Goal: Task Accomplishment & Management: Contribute content

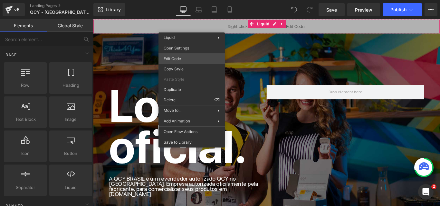
click at [196, 0] on div "You are previewing how the will restyle your page. You can not edit Elements in…" at bounding box center [220, 0] width 440 height 0
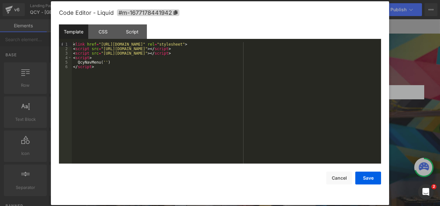
click at [408, 48] on div at bounding box center [220, 103] width 440 height 206
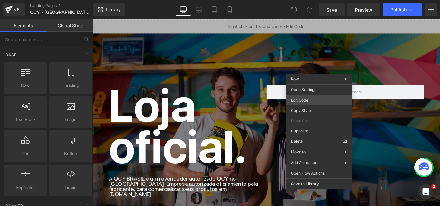
click at [308, 0] on div "You are previewing how the will restyle your page. You can not edit Elements in…" at bounding box center [220, 0] width 440 height 0
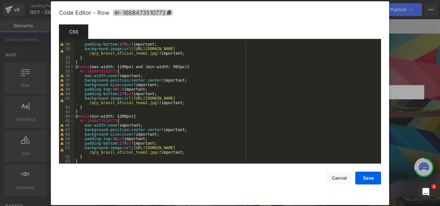
scroll to position [194, 0]
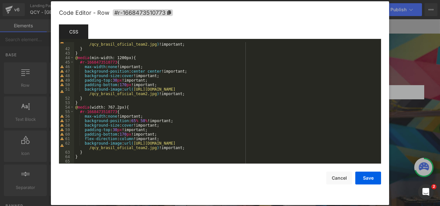
click at [414, 98] on div at bounding box center [220, 103] width 440 height 206
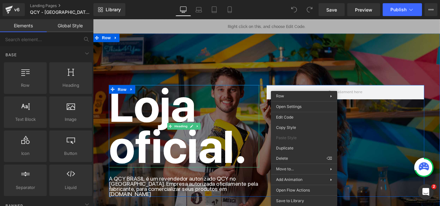
click at [242, 121] on h1 "Loja oficial." at bounding box center [195, 139] width 169 height 93
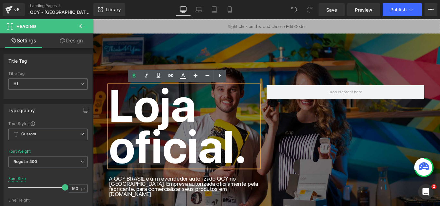
click at [328, 132] on div "Loja oficial. Heading A QCY BRASIL é um revendedor autorizado QCY no [GEOGRAPHI…" at bounding box center [288, 156] width 354 height 126
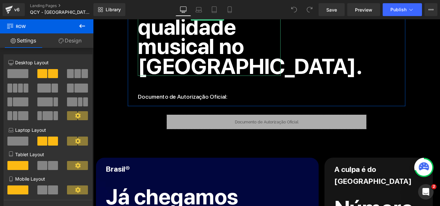
scroll to position [354, 0]
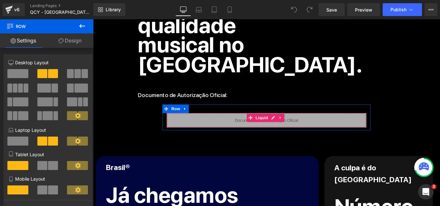
click at [250, 127] on div "Liquid" at bounding box center [288, 133] width 224 height 16
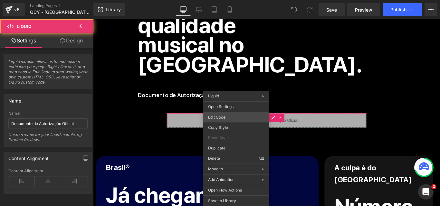
click at [233, 0] on div "You are previewing how the will restyle your page. You can not edit Elements in…" at bounding box center [220, 0] width 440 height 0
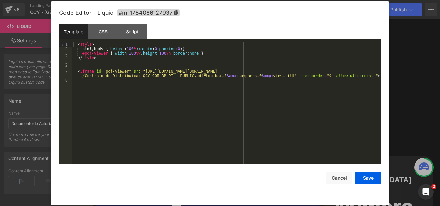
click at [401, 36] on div at bounding box center [220, 103] width 440 height 206
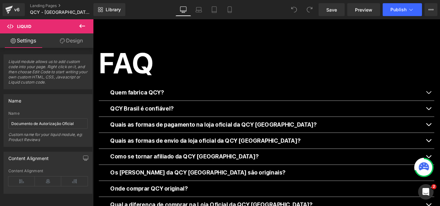
scroll to position [967, 0]
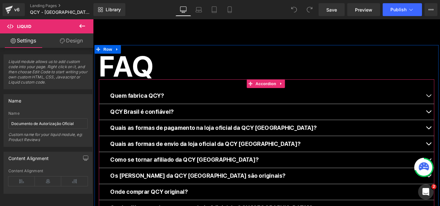
click at [179, 97] on div "Quem fabrica QCY? Text Block" at bounding box center [288, 106] width 377 height 18
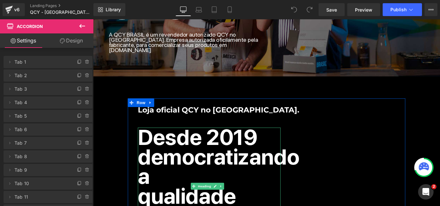
scroll to position [161, 0]
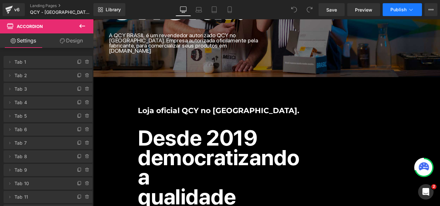
click at [408, 5] on button "Publish" at bounding box center [402, 9] width 39 height 13
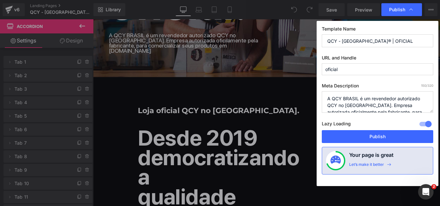
click at [363, 36] on input "QCY - [GEOGRAPHIC_DATA]® | OFICIAL" at bounding box center [377, 40] width 111 height 13
paste input "Somos a Loja Oficial da QCY no [GEOGRAPHIC_DATA] | Confira o Documento"
type input "Somos a Loja Oficial da QCY no [GEOGRAPHIC_DATA] | Confira o Documento"
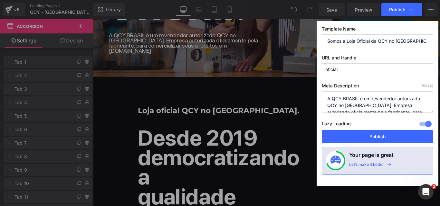
click at [385, 98] on textarea "A QCY BRASIL é um revendedor autorizado QCY no [GEOGRAPHIC_DATA]. Empresa autor…" at bounding box center [377, 102] width 111 height 22
paste textarea "[DOMAIN_NAME] é a Loja Oficial da QCY no [GEOGRAPHIC_DATA]. Confira a nossa doc…"
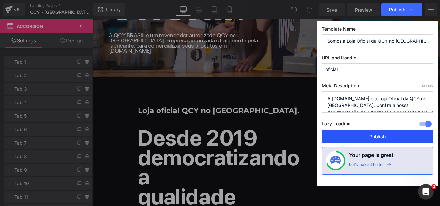
type textarea "A [DOMAIN_NAME] é a Loja Oficial da QCY no [GEOGRAPHIC_DATA]. Confira a nossa d…"
click at [389, 136] on button "Publish" at bounding box center [377, 136] width 111 height 13
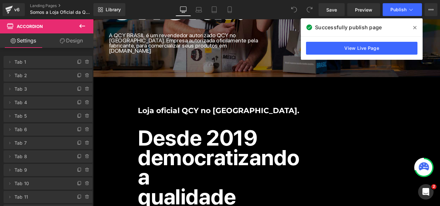
click at [416, 25] on span at bounding box center [415, 28] width 10 height 10
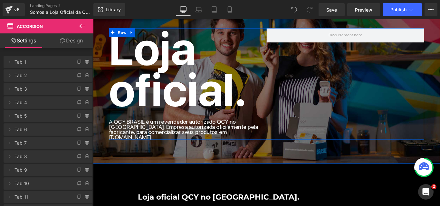
scroll to position [64, 0]
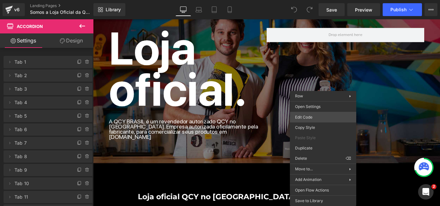
click at [318, 0] on div "You are previewing how the will restyle your page. You can not edit Elements in…" at bounding box center [220, 0] width 440 height 0
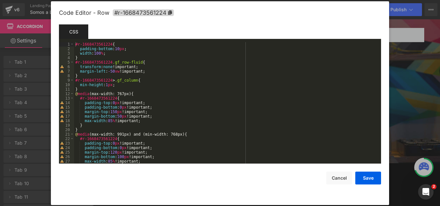
click at [412, 82] on div at bounding box center [220, 103] width 440 height 206
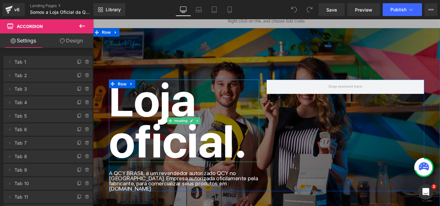
scroll to position [0, 0]
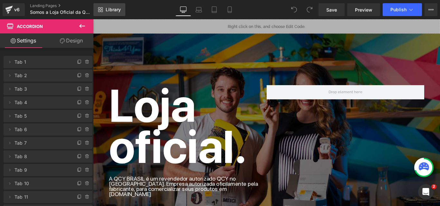
click at [96, 12] on link "Library" at bounding box center [109, 9] width 32 height 13
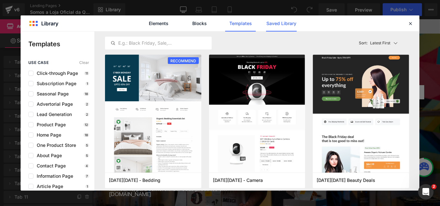
click at [291, 28] on link "Saved Library" at bounding box center [281, 23] width 31 height 16
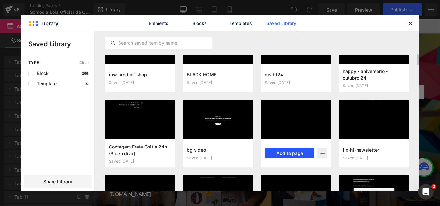
scroll to position [317, 0]
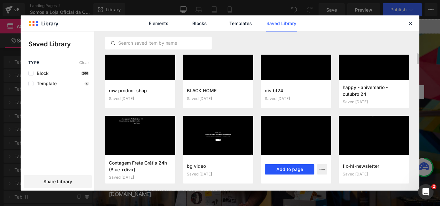
click at [292, 169] on button "Add to page" at bounding box center [290, 170] width 50 height 10
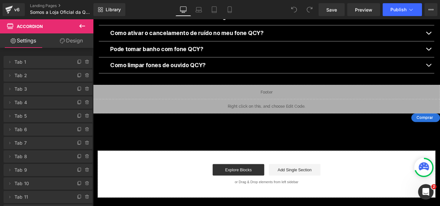
scroll to position [1234, 0]
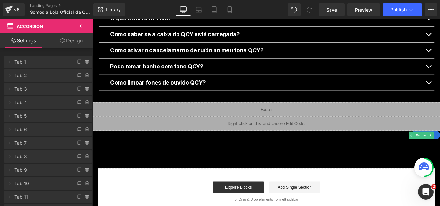
click at [147, 145] on div "Comprar" at bounding box center [288, 150] width 390 height 10
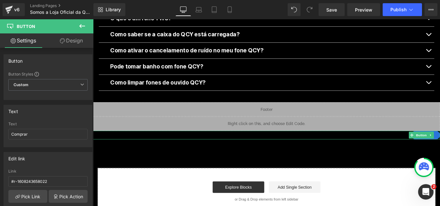
click at [105, 145] on div "Comprar" at bounding box center [288, 150] width 390 height 10
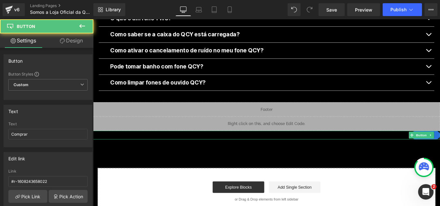
drag, startPoint x: 107, startPoint y: 131, endPoint x: 115, endPoint y: 131, distance: 8.4
click at [115, 145] on div "Comprar" at bounding box center [288, 150] width 390 height 10
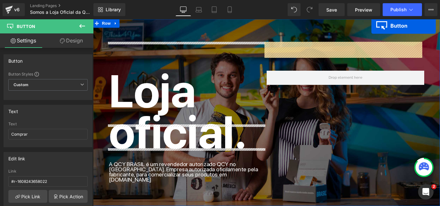
scroll to position [0, 0]
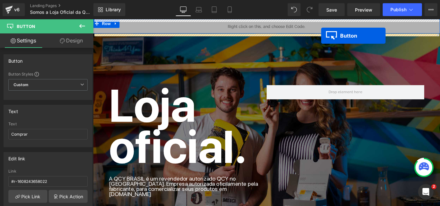
drag, startPoint x: 451, startPoint y: 129, endPoint x: 349, endPoint y: 38, distance: 136.6
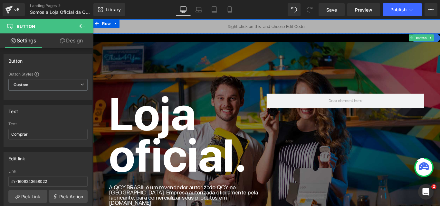
click at [306, 41] on div "Comprar" at bounding box center [288, 40] width 390 height 10
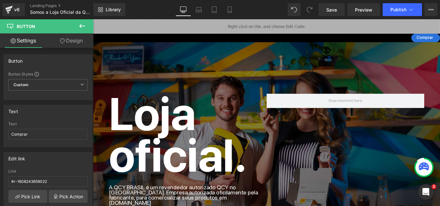
click at [80, 26] on icon at bounding box center [82, 26] width 6 height 4
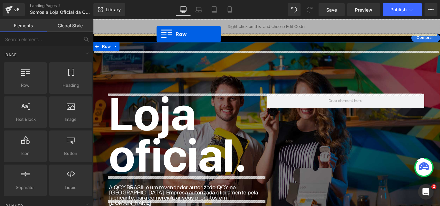
drag, startPoint x: 120, startPoint y: 103, endPoint x: 164, endPoint y: 36, distance: 80.6
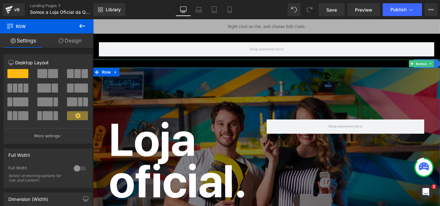
click at [182, 65] on div at bounding box center [288, 65] width 390 height 2
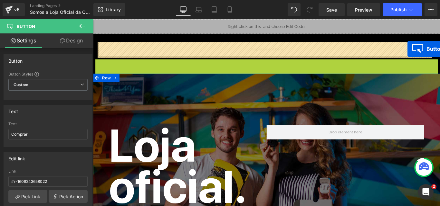
drag, startPoint x: 449, startPoint y: 67, endPoint x: 446, endPoint y: 53, distance: 15.1
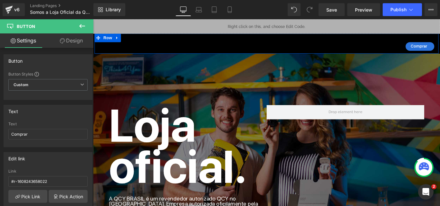
click at [205, 43] on div "Comprar Button Row" at bounding box center [288, 46] width 387 height 23
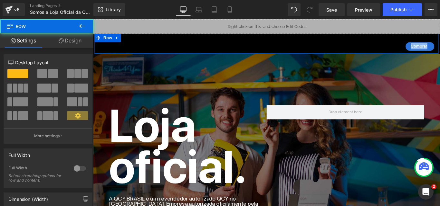
click at [205, 43] on div "Comprar Button Row" at bounding box center [288, 46] width 387 height 23
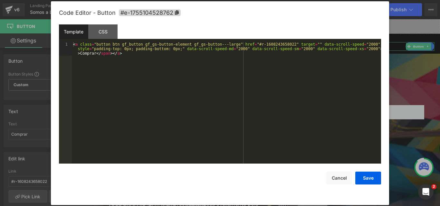
click at [401, 80] on body "Button You are previewing how the will restyle your page. You can not edit Elem…" at bounding box center [220, 103] width 440 height 206
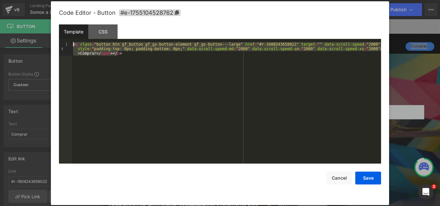
drag, startPoint x: 177, startPoint y: 65, endPoint x: 13, endPoint y: 27, distance: 168.4
click at [13, 27] on body "Button You are previewing how the will restyle your page. You can not edit Elem…" at bounding box center [220, 103] width 440 height 206
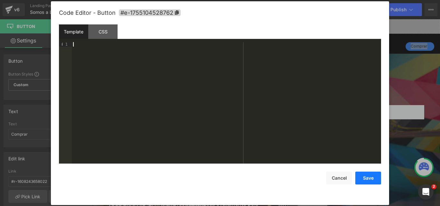
click at [377, 180] on button "Save" at bounding box center [368, 178] width 26 height 13
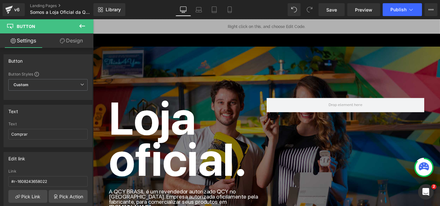
click at [255, 39] on div "Button Row" at bounding box center [288, 42] width 387 height 14
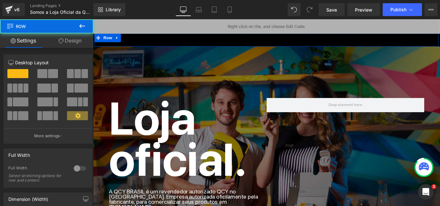
click at [255, 39] on div "Button Row" at bounding box center [288, 42] width 387 height 14
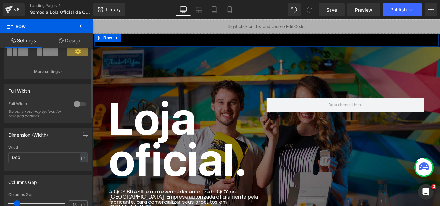
scroll to position [129, 0]
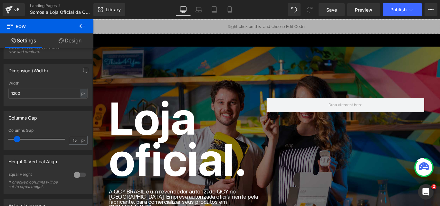
click at [76, 28] on button at bounding box center [82, 26] width 23 height 14
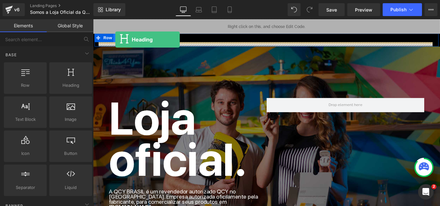
drag, startPoint x: 154, startPoint y: 98, endPoint x: 118, endPoint y: 42, distance: 66.3
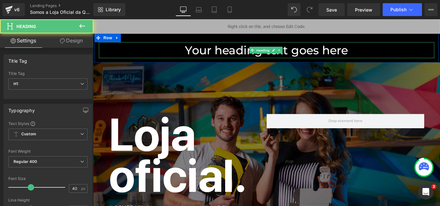
click at [221, 53] on h1 "Your heading text goes here" at bounding box center [288, 54] width 377 height 18
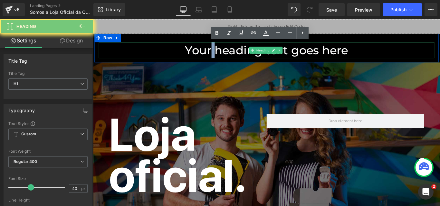
click at [221, 53] on h1 "Your heading text goes here" at bounding box center [288, 54] width 377 height 18
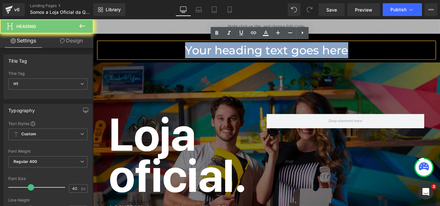
click at [221, 53] on h1 "Your heading text goes here" at bounding box center [288, 54] width 377 height 18
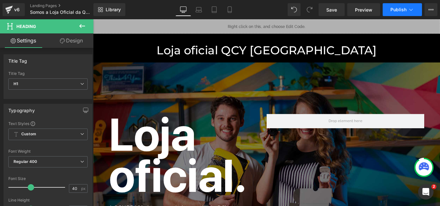
click at [413, 7] on icon at bounding box center [411, 9] width 6 height 6
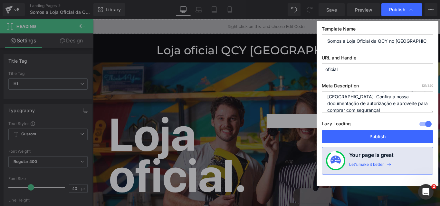
scroll to position [14, 0]
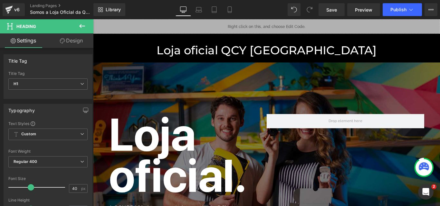
click at [327, 62] on div "Loja oficial QCY [GEOGRAPHIC_DATA] Heading" at bounding box center [288, 54] width 377 height 18
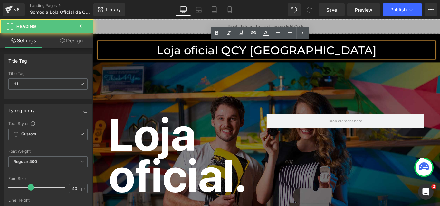
click at [358, 59] on h1 "Loja oficial QCY [GEOGRAPHIC_DATA]" at bounding box center [288, 54] width 377 height 18
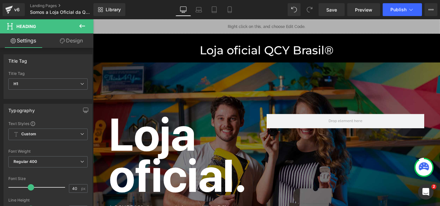
click at [137, 165] on strong "Loja oficial." at bounding box center [188, 172] width 155 height 108
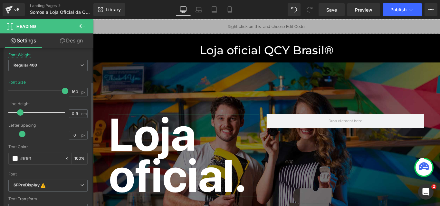
scroll to position [129, 0]
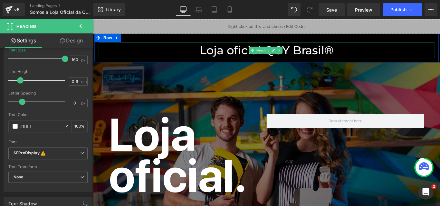
click at [259, 49] on h1 "Loja oficial QCY Brasil®" at bounding box center [288, 54] width 377 height 18
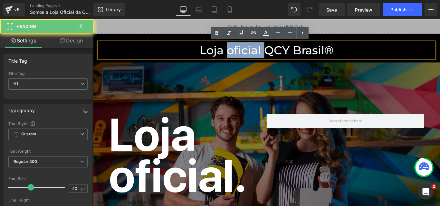
click at [259, 49] on h1 "Loja oficial QCY Brasil®" at bounding box center [288, 54] width 377 height 18
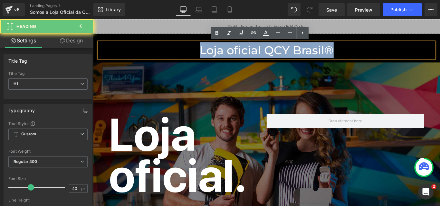
click at [259, 49] on h1 "Loja oficial QCY Brasil®" at bounding box center [288, 54] width 377 height 18
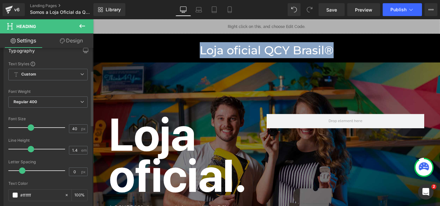
scroll to position [64, 0]
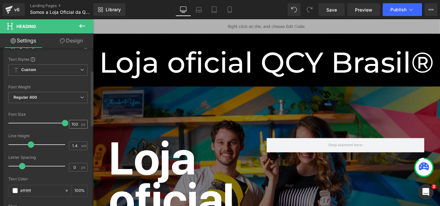
drag, startPoint x: 37, startPoint y: 123, endPoint x: 69, endPoint y: 120, distance: 31.4
click at [69, 120] on div "Font Size 100 px" at bounding box center [47, 123] width 79 height 22
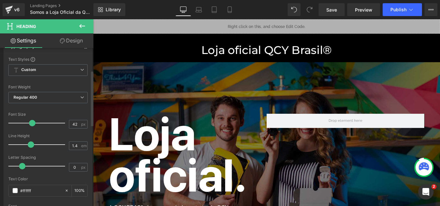
type input "43"
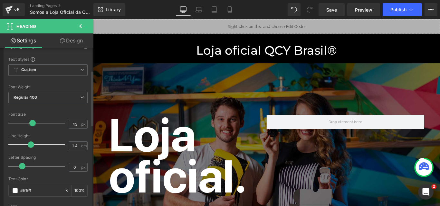
drag, startPoint x: 59, startPoint y: 124, endPoint x: 28, endPoint y: 121, distance: 31.1
click at [28, 121] on div at bounding box center [38, 123] width 53 height 13
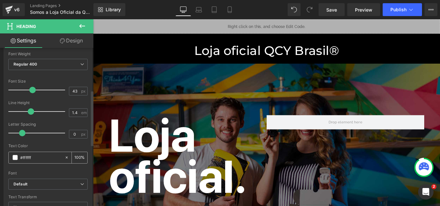
scroll to position [129, 0]
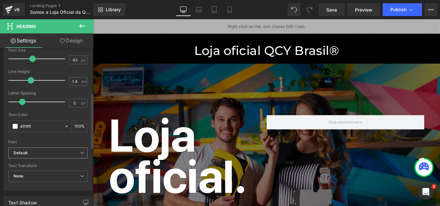
click at [49, 150] on span "Default" at bounding box center [47, 153] width 79 height 11
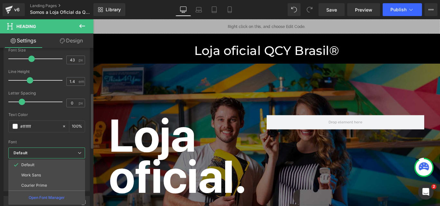
click at [45, 148] on span "Default" at bounding box center [46, 153] width 77 height 11
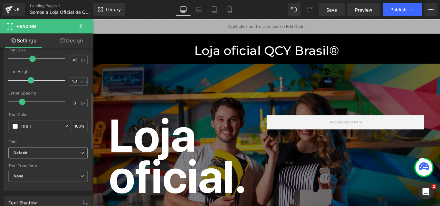
click at [51, 149] on span "Default" at bounding box center [47, 153] width 79 height 11
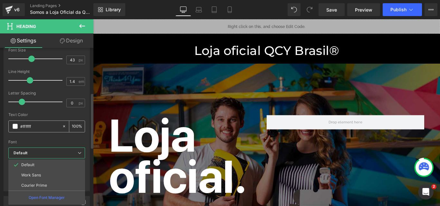
drag, startPoint x: 62, startPoint y: 137, endPoint x: 77, endPoint y: 125, distance: 19.0
click at [63, 136] on div at bounding box center [46, 138] width 77 height 4
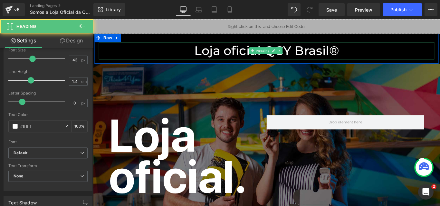
click at [255, 55] on h1 "Loja oficial QCY Brasil®" at bounding box center [288, 54] width 377 height 19
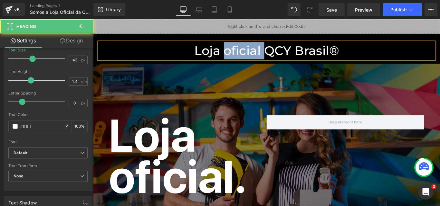
click at [255, 55] on h1 "Loja oficial QCY Brasil®" at bounding box center [288, 54] width 377 height 19
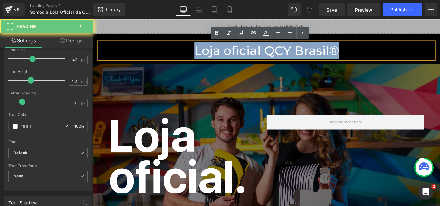
click at [255, 55] on h1 "Loja oficial QCY Brasil®" at bounding box center [288, 54] width 377 height 19
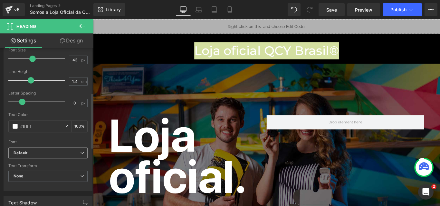
click at [45, 155] on b "Default" at bounding box center [47, 153] width 67 height 5
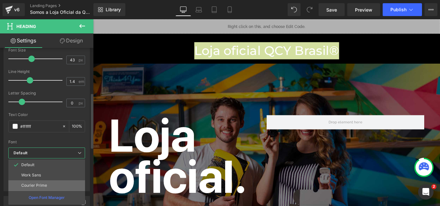
click at [58, 190] on li "Courier Prime" at bounding box center [46, 186] width 77 height 10
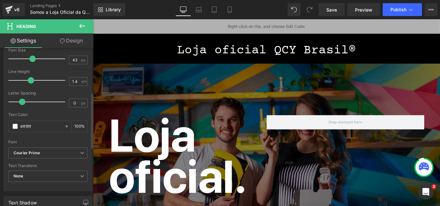
click at [58, 191] on div "Text Styles Custom Custom Setup Global Style Custom Setup Global Style Thin 100…" at bounding box center [48, 91] width 88 height 199
click at [52, 152] on b "Courier Prime" at bounding box center [47, 153] width 67 height 5
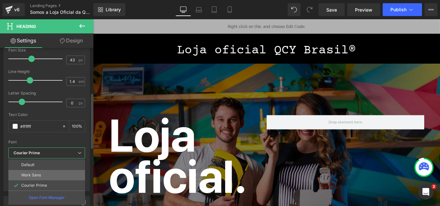
click at [48, 172] on li "Work Sans" at bounding box center [46, 175] width 77 height 10
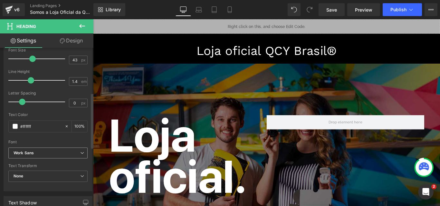
click at [49, 151] on b "Work Sans" at bounding box center [47, 153] width 67 height 5
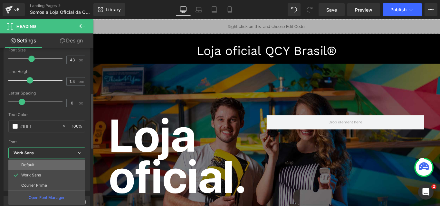
click at [45, 163] on li "Default" at bounding box center [46, 165] width 77 height 10
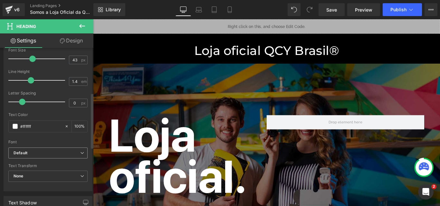
click at [49, 152] on b "Default" at bounding box center [47, 153] width 67 height 5
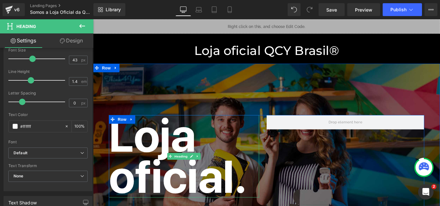
click at [123, 169] on strong "Loja oficial." at bounding box center [188, 174] width 155 height 108
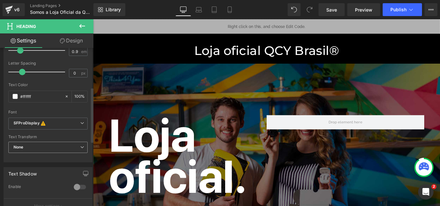
scroll to position [161, 0]
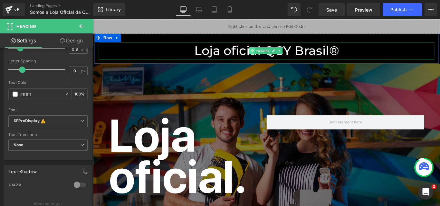
click at [271, 51] on span at bounding box center [271, 55] width 7 height 8
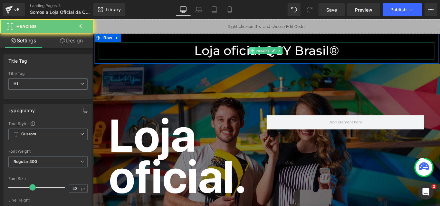
click at [271, 51] on span at bounding box center [271, 55] width 7 height 8
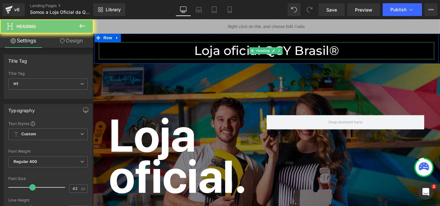
click at [258, 50] on h1 "Loja oficial QCY Brasil®" at bounding box center [288, 54] width 377 height 19
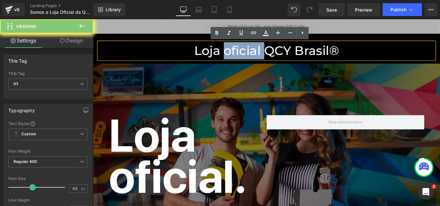
click at [258, 50] on h1 "Loja oficial QCY Brasil®" at bounding box center [288, 54] width 377 height 19
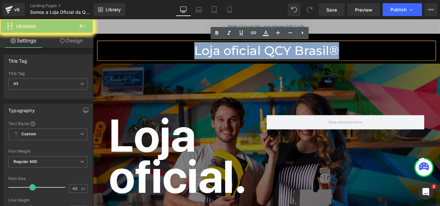
click at [258, 50] on h1 "Loja oficial QCY Brasil®" at bounding box center [288, 54] width 377 height 19
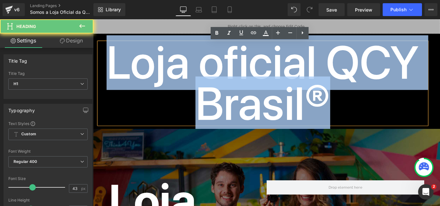
click at [235, 111] on h1 "Loja oficial QCY Brasil®" at bounding box center [284, 91] width 369 height 93
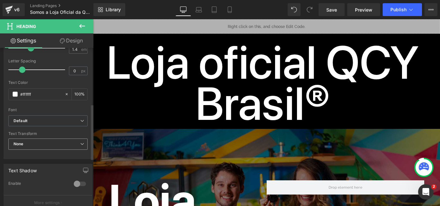
click at [54, 146] on span "None" at bounding box center [47, 144] width 79 height 11
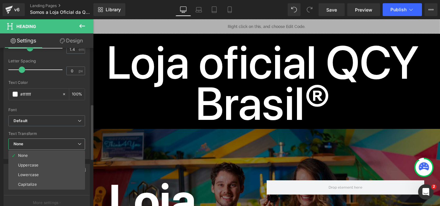
click at [54, 146] on span "None" at bounding box center [46, 144] width 77 height 11
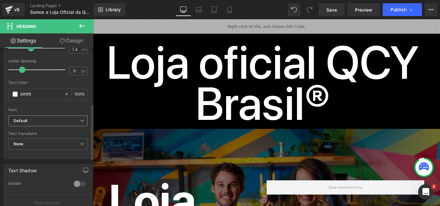
click at [48, 123] on b "Default" at bounding box center [47, 121] width 67 height 5
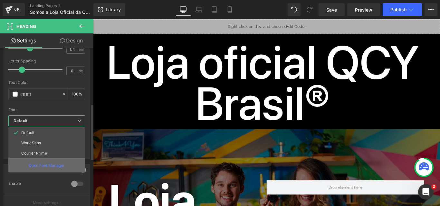
click at [45, 166] on p "Open Font Manager" at bounding box center [47, 166] width 36 height 6
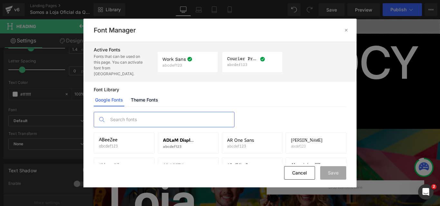
click at [167, 119] on input "text" at bounding box center [170, 119] width 127 height 15
type input "s"
type input "SF p"
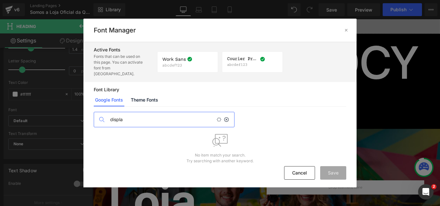
type input "display"
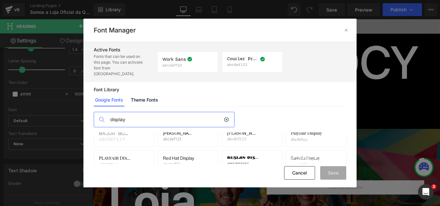
scroll to position [0, 0]
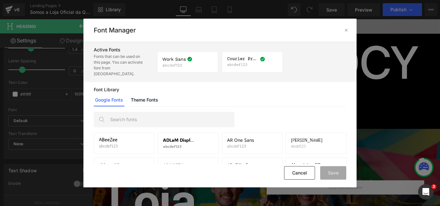
click at [193, 87] on div "Font Library Google Fonts Theme Fonts" at bounding box center [219, 97] width 273 height 20
click at [145, 94] on link "Theme Fonts" at bounding box center [144, 100] width 30 height 13
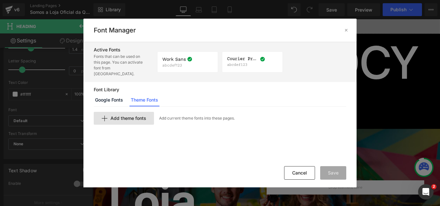
click at [136, 116] on span "Add theme fonts" at bounding box center [128, 118] width 36 height 5
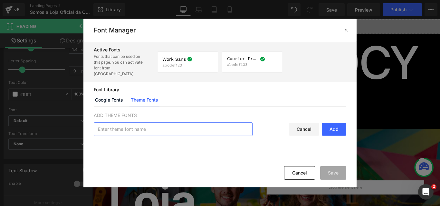
click at [178, 126] on input "text" at bounding box center [173, 129] width 158 height 13
type input "SF Pro Display"
click at [334, 123] on div "Add" at bounding box center [334, 129] width 24 height 13
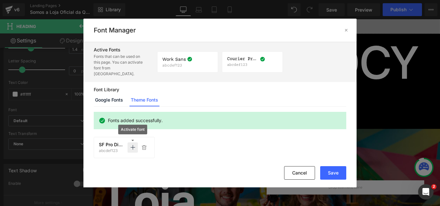
click at [129, 143] on p at bounding box center [133, 148] width 10 height 10
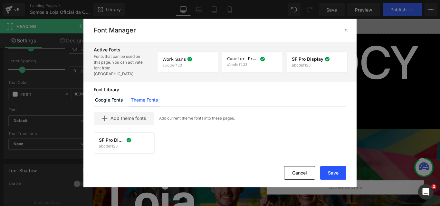
click at [340, 173] on button "Save" at bounding box center [333, 174] width 26 height 14
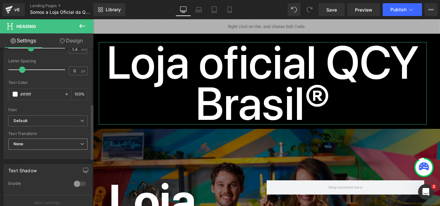
click at [56, 139] on span "None" at bounding box center [47, 144] width 79 height 11
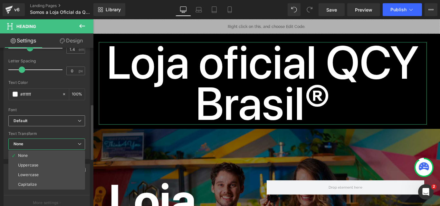
click at [58, 120] on b "Default" at bounding box center [46, 121] width 64 height 5
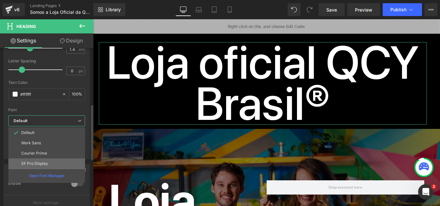
click at [48, 161] on li "SF Pro Display" at bounding box center [46, 164] width 77 height 10
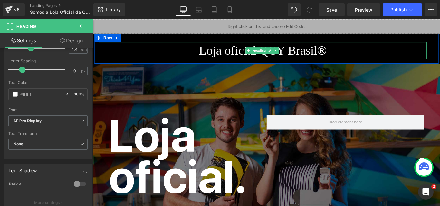
click at [242, 55] on h1 "Loja oficial QCY Brasil®" at bounding box center [284, 54] width 369 height 19
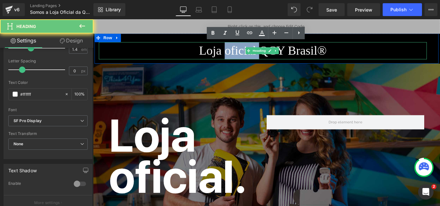
click at [242, 55] on h1 "Loja oficial QCY Brasil®" at bounding box center [284, 54] width 369 height 19
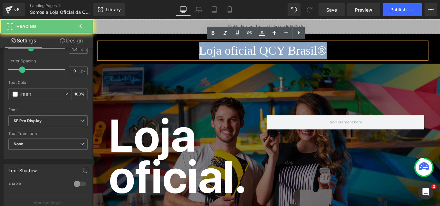
click at [242, 55] on h1 "Loja oficial QCY Brasil®" at bounding box center [284, 54] width 369 height 19
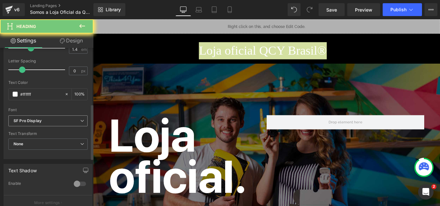
click at [40, 120] on icon "SF Pro Display" at bounding box center [28, 121] width 28 height 5
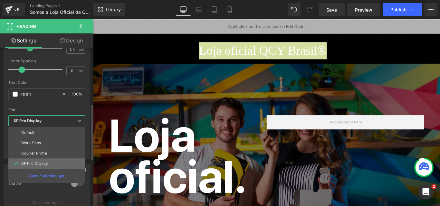
click at [49, 164] on li "SF Pro Display" at bounding box center [46, 164] width 77 height 10
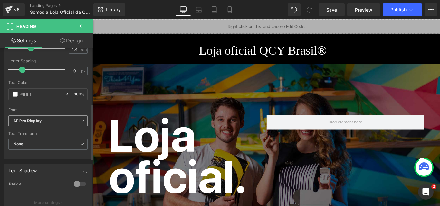
click at [56, 120] on b "SF Pro Display" at bounding box center [47, 121] width 67 height 5
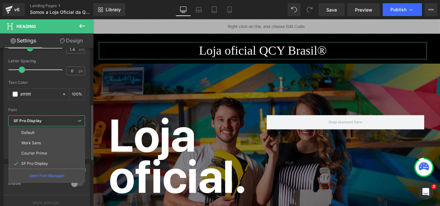
click at [54, 122] on b "SF Pro Display" at bounding box center [46, 121] width 64 height 5
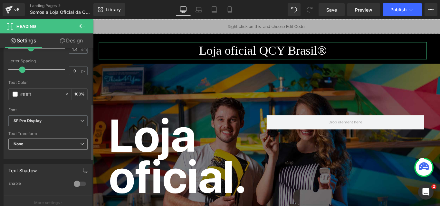
click at [47, 139] on span "None" at bounding box center [47, 144] width 79 height 11
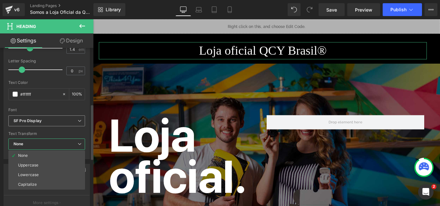
click at [57, 129] on div "SF Pro Display Default Work Sans Courier Prime SF Pro Display Open Font Manager" at bounding box center [46, 123] width 77 height 15
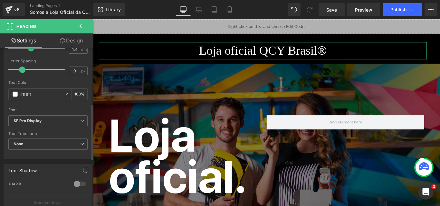
click at [57, 138] on div "Text Transform None None Uppercase Lowercase Capitalize" at bounding box center [47, 145] width 79 height 26
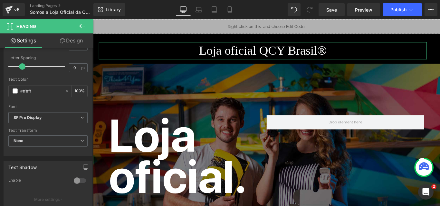
scroll to position [161, 0]
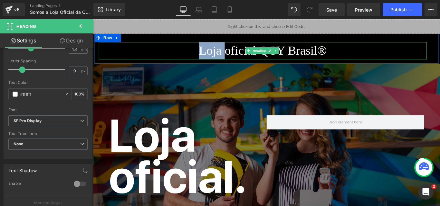
click at [233, 55] on h1 "Loja oficial QCY Brasil®" at bounding box center [284, 54] width 369 height 19
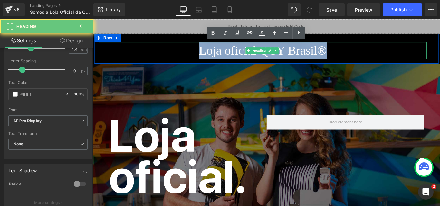
click at [233, 55] on h1 "Loja oficial QCY Brasil®" at bounding box center [284, 54] width 369 height 19
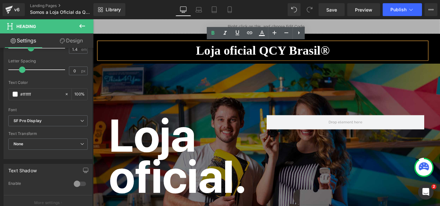
click at [263, 54] on strong "Loja oficial QCY Brasil®" at bounding box center [284, 54] width 150 height 15
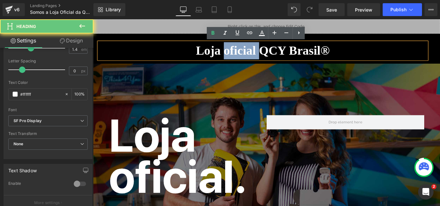
click at [263, 54] on strong "Loja oficial QCY Brasil®" at bounding box center [284, 54] width 150 height 15
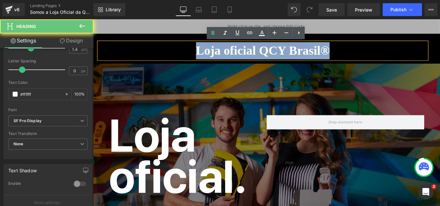
click at [263, 54] on strong "Loja oficial QCY Brasil®" at bounding box center [284, 54] width 150 height 15
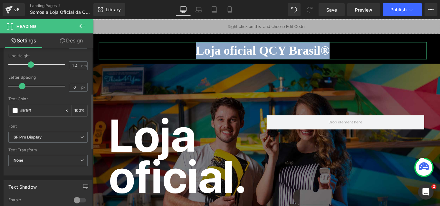
scroll to position [129, 0]
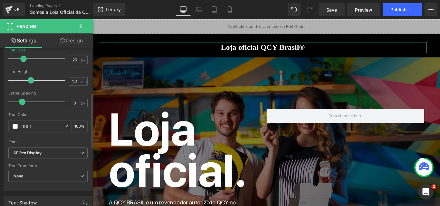
type input "23"
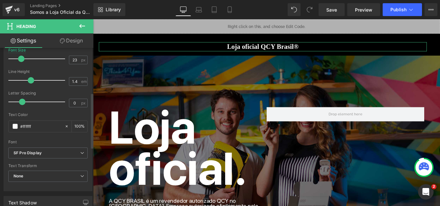
drag, startPoint x: 31, startPoint y: 58, endPoint x: 20, endPoint y: 59, distance: 10.7
click at [20, 59] on span at bounding box center [21, 59] width 6 height 6
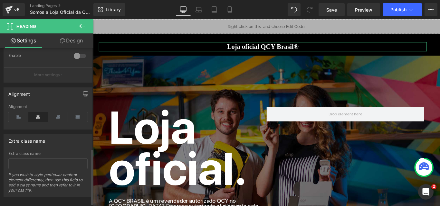
scroll to position [290, 0]
click at [14, 116] on icon at bounding box center [18, 117] width 20 height 10
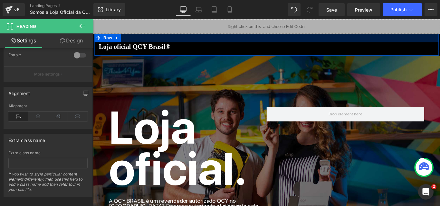
click at [157, 38] on div at bounding box center [288, 40] width 387 height 10
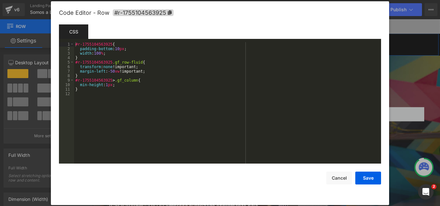
click at [148, 0] on div "Heading You are previewing how the will restyle your page. You can not edit Ele…" at bounding box center [220, 0] width 440 height 0
click at [141, 97] on div "#r-1755104563925 { padding-bottom : 10 px ; width : 100 % ; } #r-1755104563925 …" at bounding box center [227, 107] width 307 height 131
click at [135, 55] on div "#r-1755104563925 { padding-bottom : 10 px ; width : 100 % ; } #r-1755104563925 …" at bounding box center [227, 107] width 307 height 131
click at [117, 49] on div "#r-1755104563925 { padding-bottom : 10 px ; width : 100 % ; } #r-1755104563925 …" at bounding box center [227, 107] width 307 height 131
drag, startPoint x: 124, startPoint y: 49, endPoint x: 67, endPoint y: 48, distance: 56.7
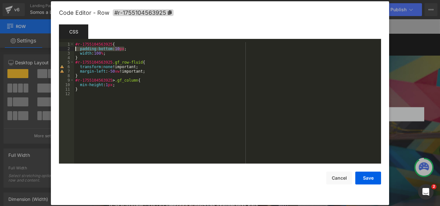
click at [67, 48] on pre "1 2 3 4 5 6 7 8 9 10 11 12 #r-1755104563925 { padding-bottom : 10 px ; width : …" at bounding box center [220, 103] width 322 height 122
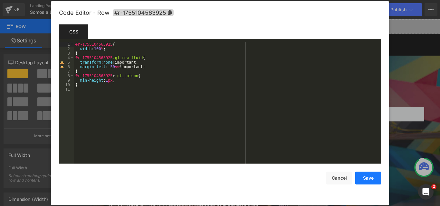
click at [373, 179] on button "Save" at bounding box center [368, 178] width 26 height 13
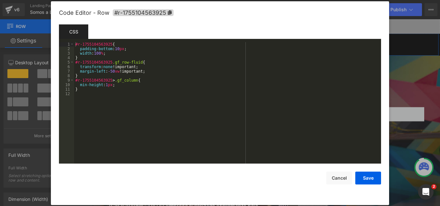
click at [206, 0] on div "Heading You are previewing how the will restyle your page. You can not edit Ele…" at bounding box center [220, 0] width 440 height 0
click at [129, 53] on div "#r-1755104563925 { padding-bottom : 10 px ; width : 100 % ; } #r-1755104563925 …" at bounding box center [227, 107] width 307 height 131
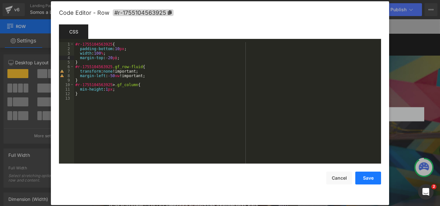
click at [367, 176] on button "Save" at bounding box center [368, 178] width 26 height 13
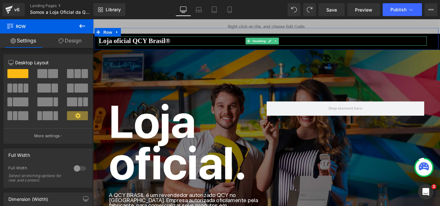
click at [196, 44] on h1 "Loja oficial QCY Brasil®" at bounding box center [284, 44] width 369 height 10
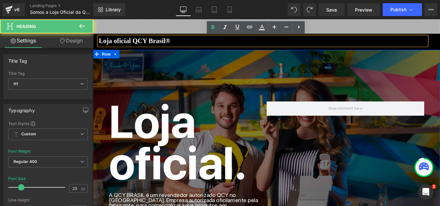
click at [197, 83] on div "Loja oficial. Heading A QCY BRASIL é um revendedor autorizado QCY no [GEOGRAPHI…" at bounding box center [288, 166] width 390 height 206
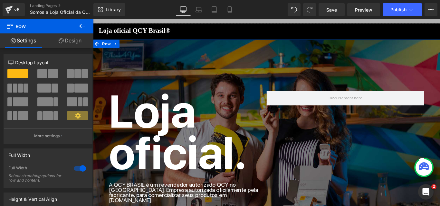
scroll to position [0, 0]
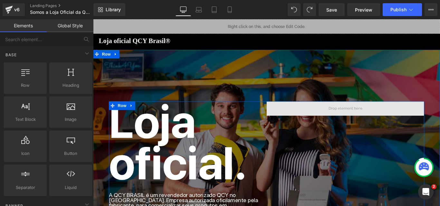
click at [363, 123] on span at bounding box center [376, 120] width 43 height 10
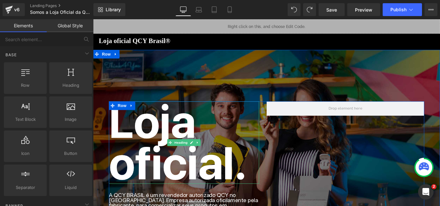
click at [187, 119] on strong "Loja oficial." at bounding box center [188, 158] width 155 height 108
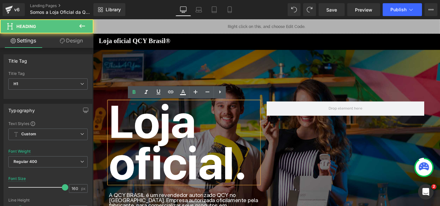
click at [216, 87] on div "Loja oficial. Heading A QCY BRASIL é um revendedor autorizado QCY no [GEOGRAPHI…" at bounding box center [288, 166] width 390 height 206
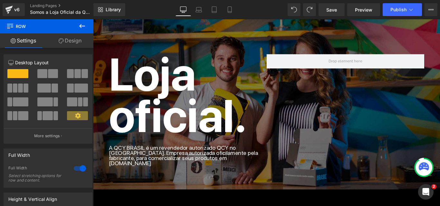
scroll to position [64, 0]
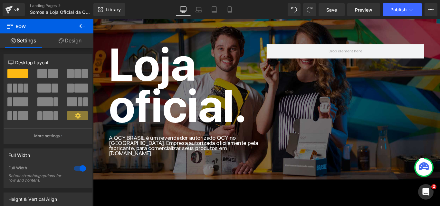
click at [366, 105] on div "Loja oficial. Heading A QCY BRASIL é um revendedor autorizado QCY no [GEOGRAPHI…" at bounding box center [288, 110] width 354 height 126
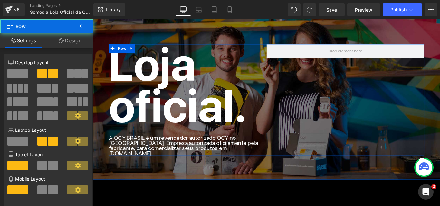
scroll to position [0, 0]
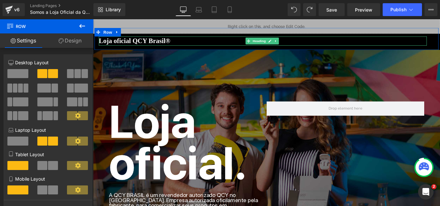
click at [160, 43] on strong "Loja oficial QCY Brasil®" at bounding box center [140, 44] width 81 height 8
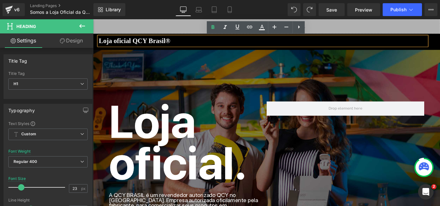
click at [178, 40] on h1 "Loja oficial QCY Brasil®" at bounding box center [284, 44] width 369 height 10
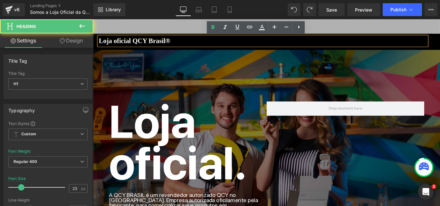
click at [165, 29] on div "Loja oficial QCY Brasil® Heading Button Row" at bounding box center [288, 41] width 387 height 25
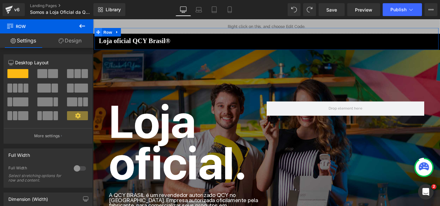
click at [101, 35] on span at bounding box center [99, 34] width 8 height 10
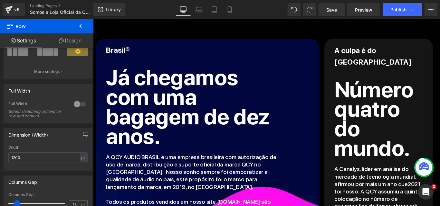
scroll to position [419, 0]
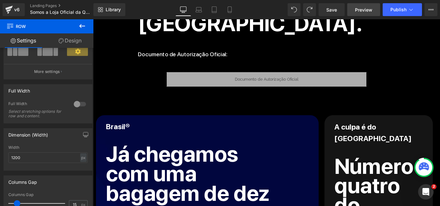
click at [369, 7] on span "Preview" at bounding box center [363, 9] width 17 height 7
click at [81, 26] on icon at bounding box center [82, 26] width 6 height 4
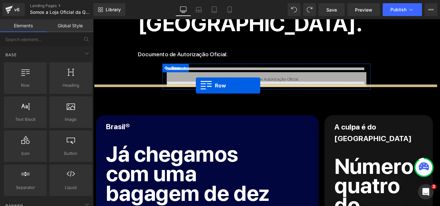
drag, startPoint x: 117, startPoint y: 85, endPoint x: 208, endPoint y: 94, distance: 91.6
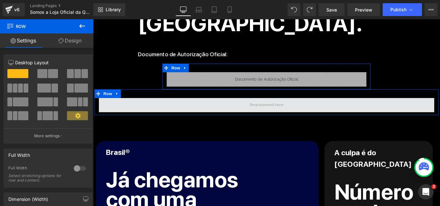
click at [150, 114] on span at bounding box center [288, 116] width 377 height 16
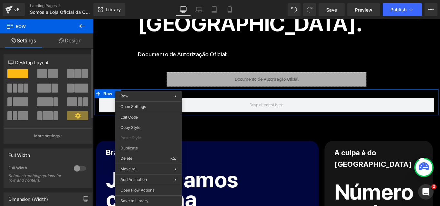
click at [64, 51] on div "Column Size Customizer 12 Desktop Layout Laptop Layout Tablet Layout Mobile Lay…" at bounding box center [48, 97] width 96 height 94
click at [76, 28] on button at bounding box center [82, 26] width 23 height 14
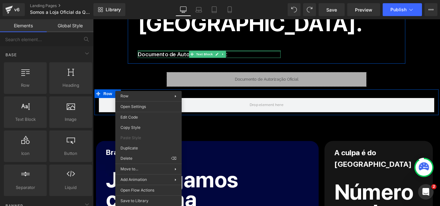
click at [163, 54] on p "Documento de Autorização Oficial:" at bounding box center [223, 58] width 160 height 8
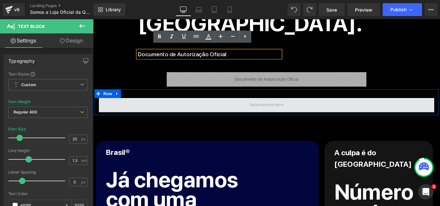
click at [157, 117] on span at bounding box center [288, 116] width 377 height 16
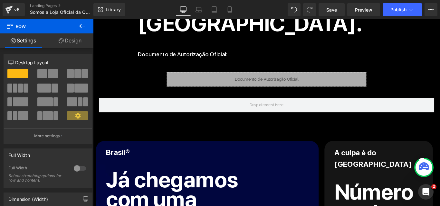
click at [81, 26] on icon at bounding box center [82, 26] width 6 height 4
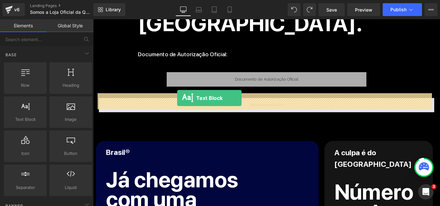
drag, startPoint x: 108, startPoint y: 123, endPoint x: 187, endPoint y: 108, distance: 81.0
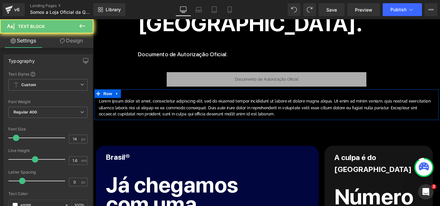
click at [187, 119] on p "Lorem ipsum dolor sit amet, consectetur adipiscing elit, sed do eiusmod tempor …" at bounding box center [288, 119] width 377 height 22
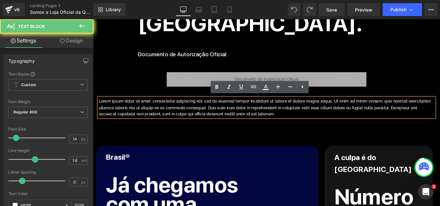
click at [187, 119] on p "Lorem ipsum dolor sit amet, consectetur adipiscing elit, sed do eiusmod tempor …" at bounding box center [288, 119] width 377 height 22
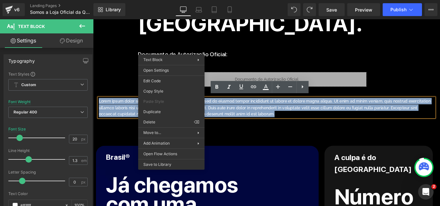
drag, startPoint x: 260, startPoint y: 107, endPoint x: 174, endPoint y: 96, distance: 87.1
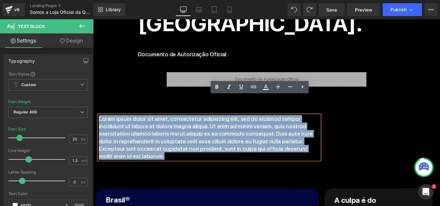
click at [171, 135] on p "Lorem ipsum dolor sit amet, consectetur adipiscing elit, sed do eiusmod tempor …" at bounding box center [224, 152] width 248 height 50
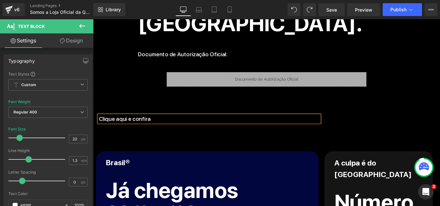
click at [182, 127] on p "Clique aqui e confira" at bounding box center [224, 131] width 248 height 8
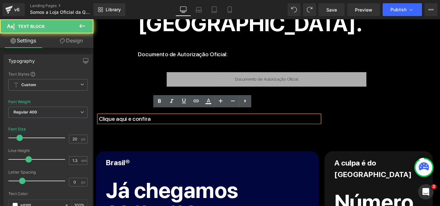
click at [182, 127] on p "Clique aqui e confira" at bounding box center [224, 131] width 248 height 8
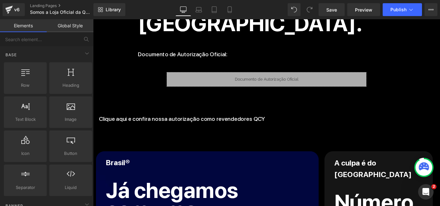
click at [290, 127] on p "Clique aqui e confira nossa autorização como revendedores QCY" at bounding box center [224, 131] width 248 height 8
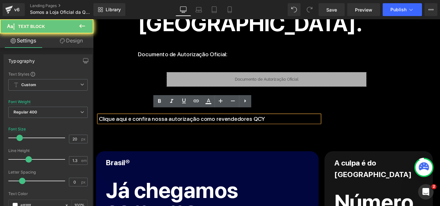
click at [284, 127] on p "Clique aqui e confira nossa autorização como revendedores QCY" at bounding box center [224, 131] width 248 height 8
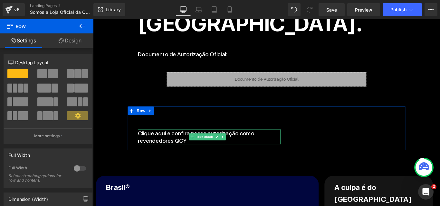
click at [287, 143] on p "Clique aqui e confira nossa autorização como revendedores QCY" at bounding box center [223, 151] width 160 height 17
click at [273, 143] on p "Clique aqui e confira nossa autorização como revendedores QCY" at bounding box center [223, 151] width 160 height 17
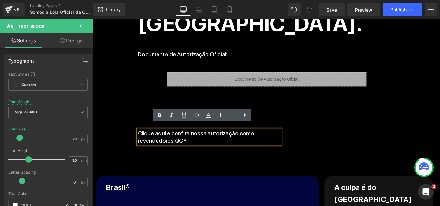
click at [292, 124] on div "Clique aqui e confira nossa autorização como revendedores QCY Text Block" at bounding box center [288, 142] width 299 height 36
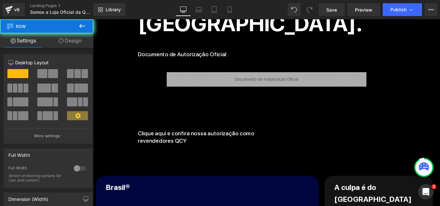
click at [348, 144] on div "Clique aqui e confira nossa autorização como revendedores QCY Text Block" at bounding box center [288, 142] width 299 height 36
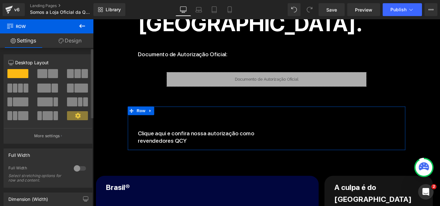
click at [25, 73] on span at bounding box center [17, 73] width 21 height 9
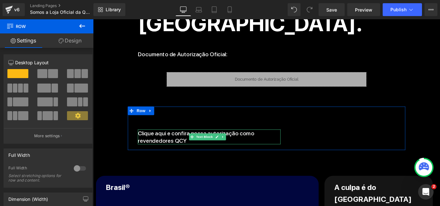
drag, startPoint x: 254, startPoint y: 142, endPoint x: 301, endPoint y: 147, distance: 47.9
click at [254, 143] on p "Clique aqui e confira nossa autorização como revendedores QCY" at bounding box center [223, 151] width 160 height 17
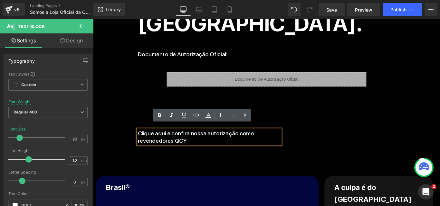
click at [299, 144] on p "Clique aqui e confira nossa autorização como revendedores QCY" at bounding box center [223, 151] width 160 height 17
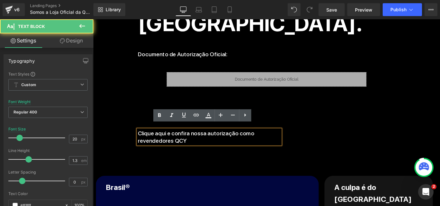
click at [317, 138] on div "Clique aqui e confira nossa autorização como revendedores QCY Text Block" at bounding box center [288, 142] width 299 height 36
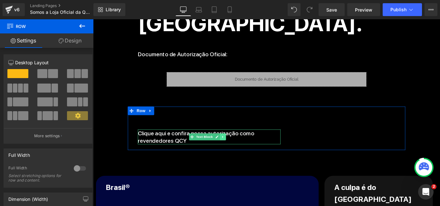
click at [238, 150] on icon at bounding box center [239, 152] width 4 height 4
click at [223, 150] on icon at bounding box center [222, 151] width 3 height 3
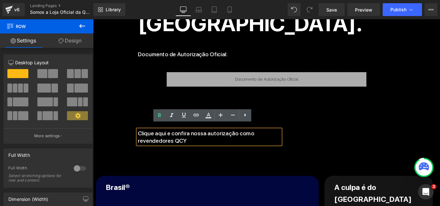
click at [294, 143] on p "Clique aqui e confira nossa autorização como revendedores QCY" at bounding box center [223, 151] width 160 height 17
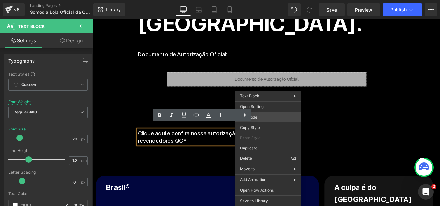
click at [276, 0] on div "Text Block You are previewing how the will restyle your page. You can not edit …" at bounding box center [220, 0] width 440 height 0
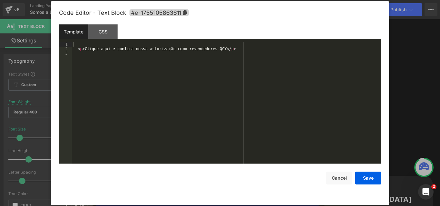
click at [92, 22] on div "Code Editor - Text Block #e-1755105863611" at bounding box center [220, 12] width 322 height 23
click at [101, 32] on div "CSS" at bounding box center [102, 31] width 29 height 14
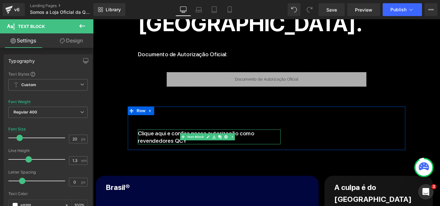
click at [270, 148] on p "Clique aqui e confira nossa autorização como revendedores QCY" at bounding box center [223, 151] width 160 height 17
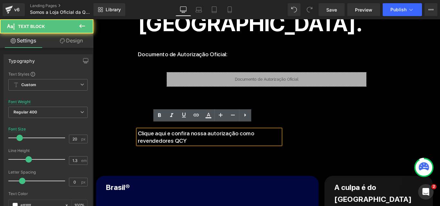
click at [315, 148] on div "Clique aqui e confira nossa autorização como revendedores QCY Text Block" at bounding box center [288, 142] width 299 height 36
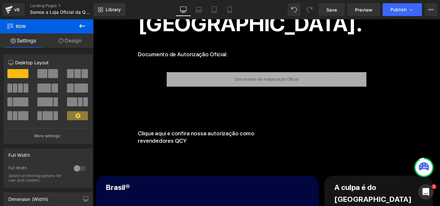
click at [78, 27] on button at bounding box center [82, 26] width 23 height 14
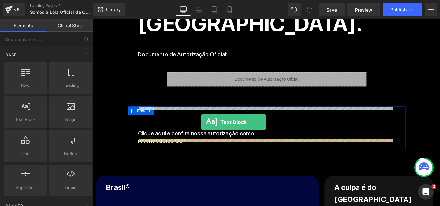
drag, startPoint x: 127, startPoint y: 141, endPoint x: 215, endPoint y: 135, distance: 88.1
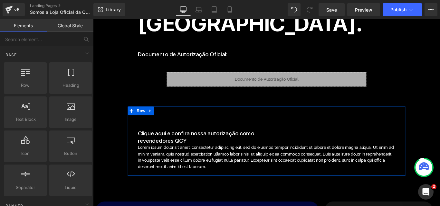
click at [207, 145] on div "Clique aqui e confira nossa autorização como revendedores QCY Text Block" at bounding box center [223, 151] width 160 height 17
click at [207, 145] on p "Clique aqui e confira nossa autorização como revendedores QCY" at bounding box center [223, 151] width 160 height 17
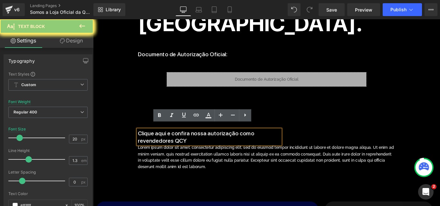
click at [210, 165] on p "Lorem ipsum dolor sit amet, consectetur adipiscing elit, sed do eiusmod tempor …" at bounding box center [287, 174] width 289 height 29
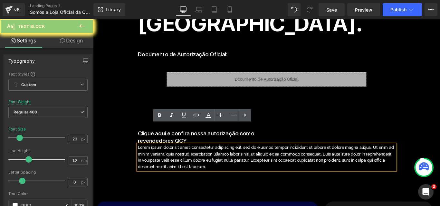
click at [210, 165] on p "Lorem ipsum dolor sit amet, consectetur adipiscing elit, sed do eiusmod tempor …" at bounding box center [287, 174] width 289 height 29
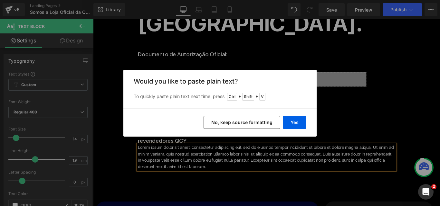
click at [260, 122] on button "No, keep source formatting" at bounding box center [242, 122] width 77 height 13
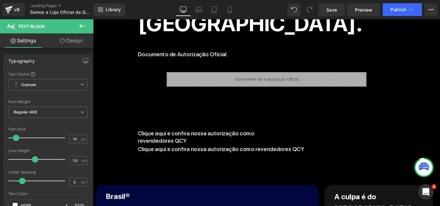
click at [237, 143] on p "Clique aqui e confira nossa autorização como revendedores QCY" at bounding box center [223, 151] width 160 height 17
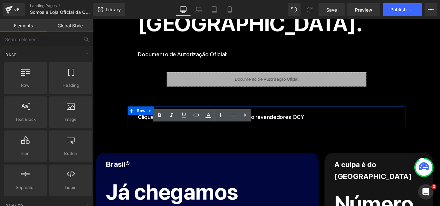
click at [350, 124] on p "Clique aqui e confira nossa autorização como revendedores QCY" at bounding box center [287, 129] width 289 height 10
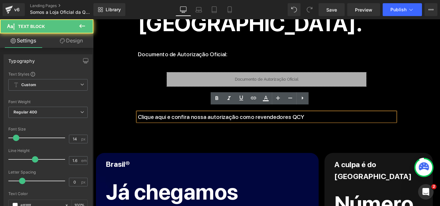
click at [165, 125] on span "Clique aqui e confira nossa autorização como revendedores QCY" at bounding box center [236, 129] width 187 height 8
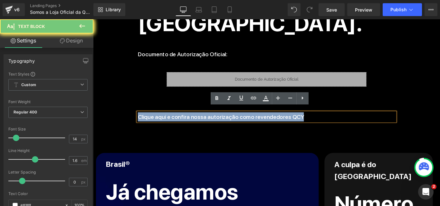
click at [165, 125] on span "Clique aqui e confira nossa autorização como revendedores QCY" at bounding box center [236, 129] width 187 height 8
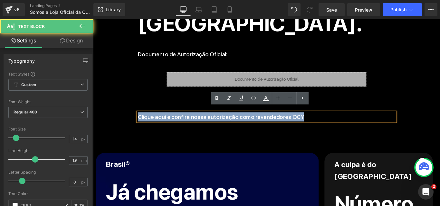
click at [217, 126] on span "Clique aqui e confira nossa autorização como revendedores QCY" at bounding box center [236, 129] width 187 height 8
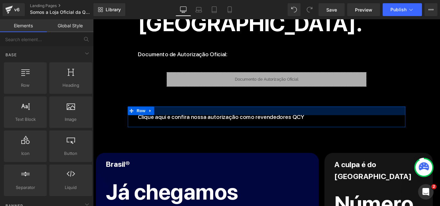
click at [233, 120] on div at bounding box center [288, 123] width 312 height 10
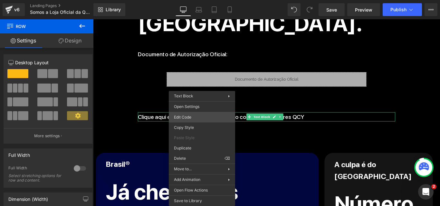
click at [199, 0] on div "Text Block You are previewing how the will restyle your page. You can not edit …" at bounding box center [220, 0] width 440 height 0
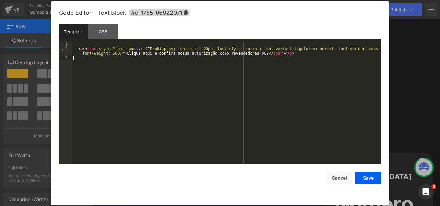
click at [143, 57] on div "< p > < span style = "font-family: SFProDisplay; font-size: 20px; font-style: n…" at bounding box center [226, 107] width 309 height 131
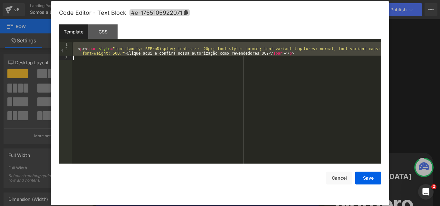
click at [210, 97] on div "< p > < span style = "font-family: SFProDisplay; font-size: 20px; font-style: n…" at bounding box center [226, 103] width 309 height 122
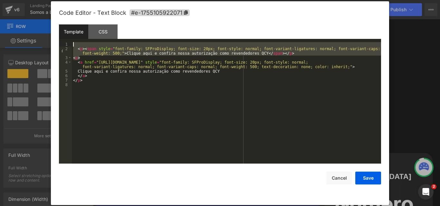
drag, startPoint x: 90, startPoint y: 57, endPoint x: 33, endPoint y: 42, distance: 59.1
click at [33, 42] on body "Text Block You are previewing how the will restyle your page. You can not edit …" at bounding box center [220, 103] width 440 height 206
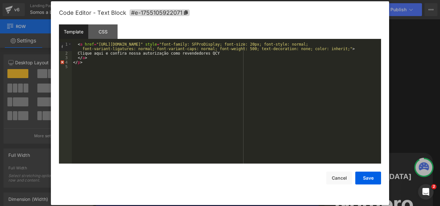
click at [96, 71] on div "< a href = "[URL][DOMAIN_NAME]" style = "font-family: SFProDisplay; font-size: …" at bounding box center [226, 109] width 309 height 135
drag, startPoint x: 87, startPoint y: 62, endPoint x: 69, endPoint y: 62, distance: 18.0
click at [69, 62] on pre "1 2 3 4 5 < a href = "[URL][DOMAIN_NAME]" style = "font-family: SFProDisplay; f…" at bounding box center [220, 103] width 322 height 122
click at [75, 46] on div "< a href = "[URL][DOMAIN_NAME]" style = "font-family: SFProDisplay; font-size: …" at bounding box center [226, 109] width 309 height 135
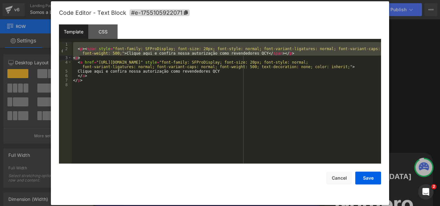
click at [103, 56] on div "< p > < span style = "font-family: SFProDisplay; font-size: 20px; font-style: n…" at bounding box center [226, 103] width 309 height 122
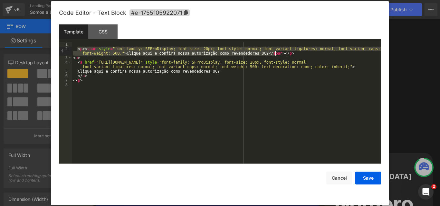
drag, startPoint x: 77, startPoint y: 47, endPoint x: 346, endPoint y: 53, distance: 268.4
click at [346, 53] on div "< p > < span style = "font-family: SFProDisplay; font-size: 20px; font-style: n…" at bounding box center [226, 107] width 309 height 131
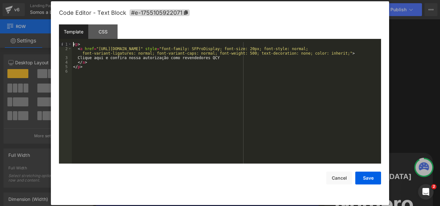
click at [208, 79] on div "< p > < a href = "[URL][DOMAIN_NAME]" style = "font-family: SFProDisplay; font-…" at bounding box center [226, 107] width 309 height 131
click at [363, 181] on button "Save" at bounding box center [368, 178] width 26 height 13
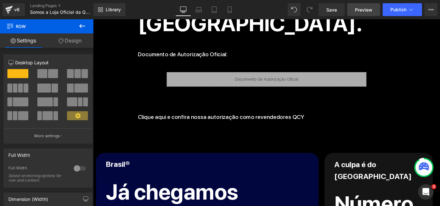
click at [354, 7] on link "Preview" at bounding box center [363, 9] width 33 height 13
click at [331, 16] on link "Save" at bounding box center [332, 9] width 26 height 13
click at [376, 6] on link "Preview" at bounding box center [363, 9] width 33 height 13
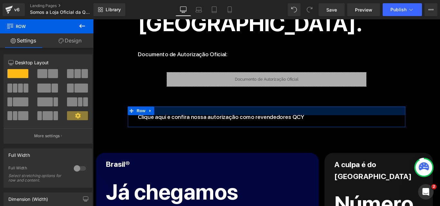
click at [204, 120] on div at bounding box center [288, 123] width 312 height 10
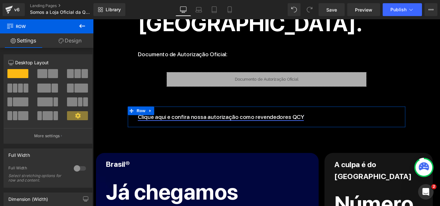
click at [208, 125] on link "Clique aqui e confira nossa autorização como revendedores QCY" at bounding box center [236, 129] width 187 height 8
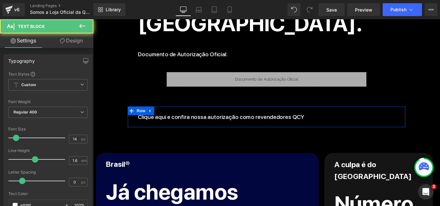
click at [295, 127] on icon at bounding box center [297, 129] width 4 height 4
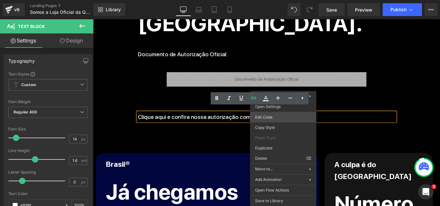
click at [287, 0] on div "Text Block You are previewing how the will restyle your page. You can not edit …" at bounding box center [220, 0] width 440 height 0
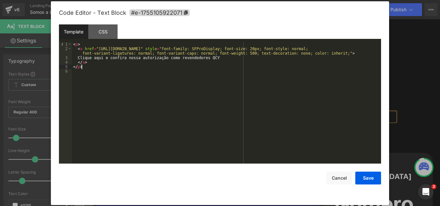
click at [163, 65] on div "< p > < a href = "[URL][DOMAIN_NAME]" style = "font-family: SFProDisplay; font-…" at bounding box center [226, 107] width 309 height 131
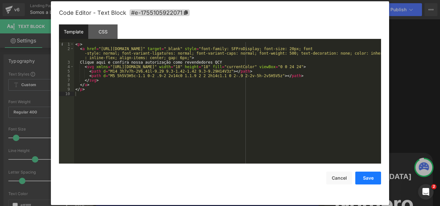
click at [365, 178] on button "Save" at bounding box center [368, 178] width 26 height 13
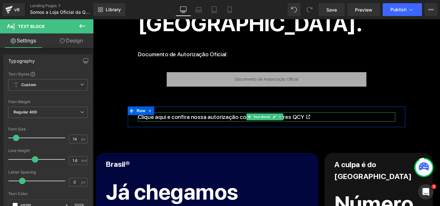
click at [335, 126] on p "Clique aqui e confira nossa autorização como revendedores QCY" at bounding box center [287, 129] width 289 height 10
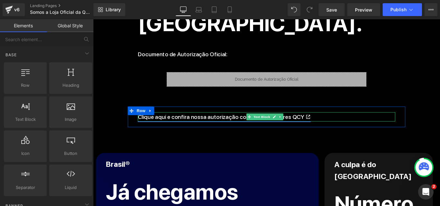
click at [332, 126] on icon at bounding box center [335, 129] width 6 height 6
click at [337, 124] on p "Clique aqui e confira nossa autorização como revendedores QCY" at bounding box center [287, 129] width 289 height 10
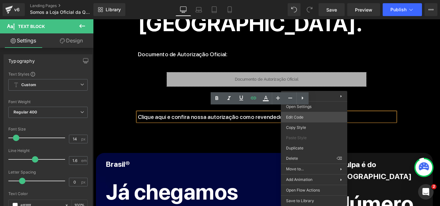
click at [302, 0] on div "Text Block You are previewing how the will restyle your page. You can not edit …" at bounding box center [220, 0] width 440 height 0
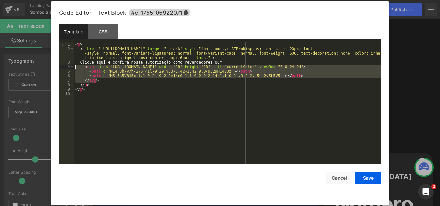
drag, startPoint x: 101, startPoint y: 80, endPoint x: 49, endPoint y: 67, distance: 53.1
click at [49, 67] on body "Text Block You are previewing how the will restyle your page. You can not edit …" at bounding box center [220, 103] width 440 height 206
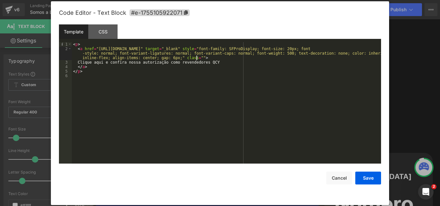
click at [199, 56] on div "< p > < a href = "[URL][DOMAIN_NAME]" target = "_blank" style = "font-family: S…" at bounding box center [226, 107] width 309 height 131
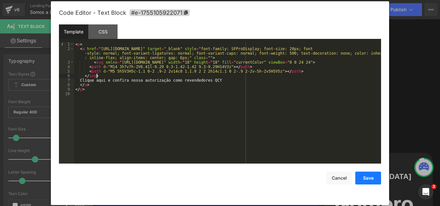
click at [368, 176] on button "Save" at bounding box center [368, 178] width 26 height 13
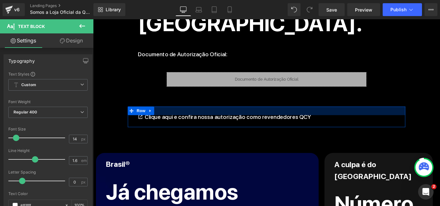
scroll to position [387, 0]
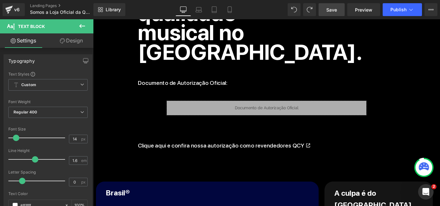
click at [332, 16] on link "Save" at bounding box center [332, 9] width 26 height 13
click at [353, 11] on link "Preview" at bounding box center [363, 9] width 33 height 13
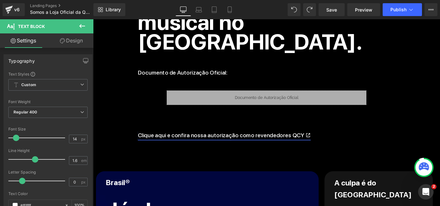
scroll to position [451, 0]
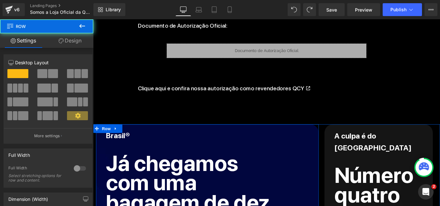
click at [195, 150] on p "Brasil®" at bounding box center [222, 150] width 228 height 13
click at [173, 181] on h2 "Já chegamos" at bounding box center [206, 181] width 196 height 22
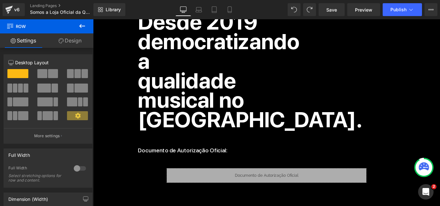
scroll to position [290, 0]
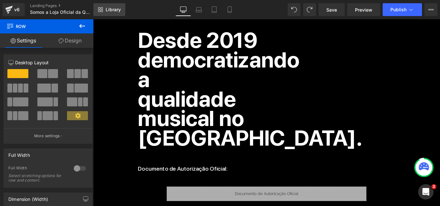
click at [101, 6] on link "Library" at bounding box center [109, 9] width 32 height 13
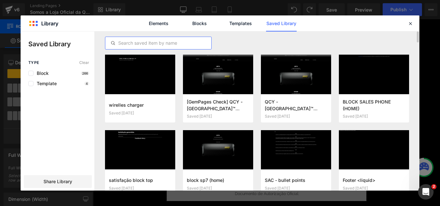
click at [155, 40] on input "text" at bounding box center [158, 43] width 106 height 8
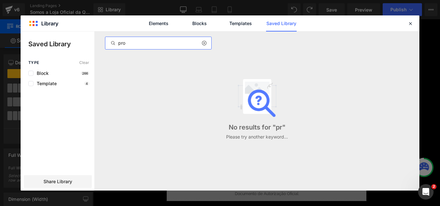
type input "prob"
type input "garan"
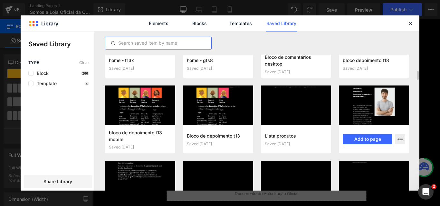
scroll to position [757, 0]
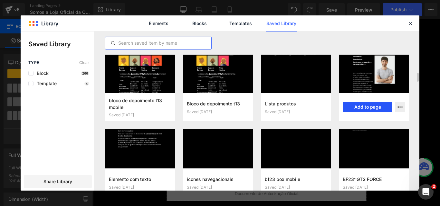
click at [370, 106] on button "Add to page" at bounding box center [368, 107] width 50 height 10
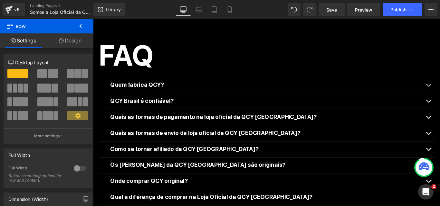
scroll to position [1317, 0]
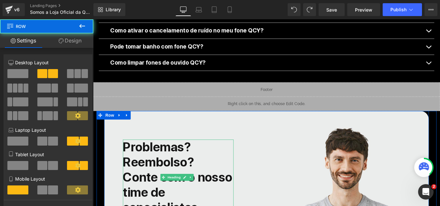
click at [181, 171] on strong "Reembolso?" at bounding box center [167, 179] width 80 height 17
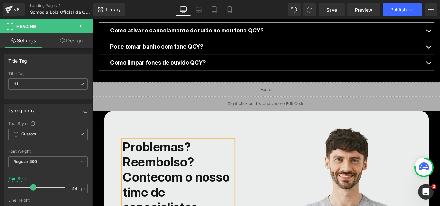
click at [229, 172] on h1 "Reembolso?" at bounding box center [189, 180] width 124 height 17
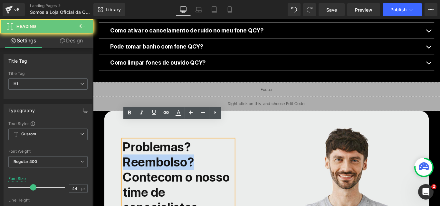
click at [229, 172] on h1 "Reembolso?" at bounding box center [189, 180] width 124 height 17
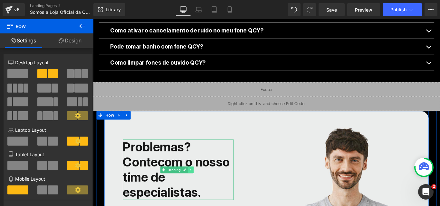
click at [203, 187] on icon at bounding box center [202, 188] width 1 height 2
click at [206, 187] on icon at bounding box center [207, 189] width 4 height 4
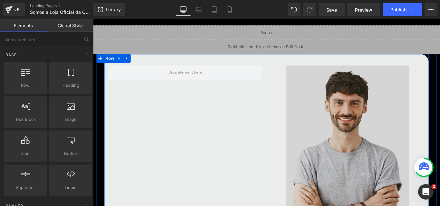
scroll to position [1382, 0]
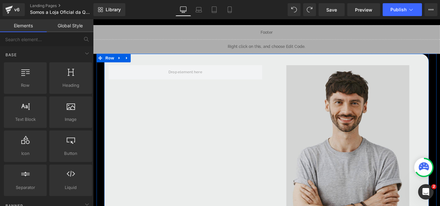
click at [368, 129] on img at bounding box center [379, 167] width 138 height 192
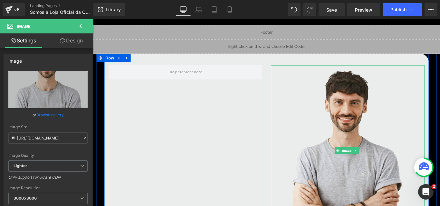
click at [386, 165] on icon at bounding box center [388, 167] width 4 height 4
click at [388, 163] on link at bounding box center [391, 167] width 7 height 8
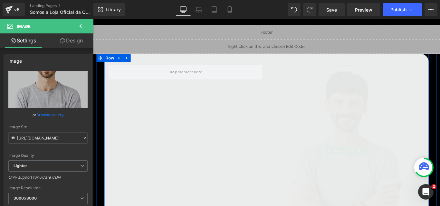
scroll to position [1317, 0]
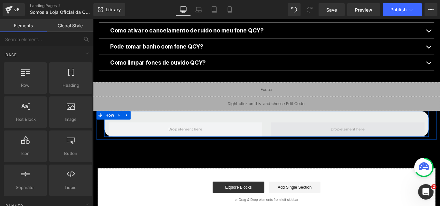
click at [302, 135] on span at bounding box center [379, 143] width 173 height 16
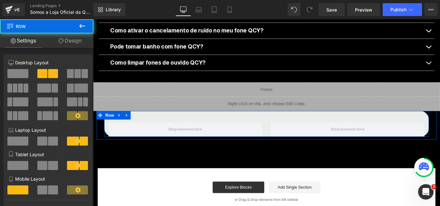
click at [201, 122] on div "Row" at bounding box center [288, 136] width 365 height 29
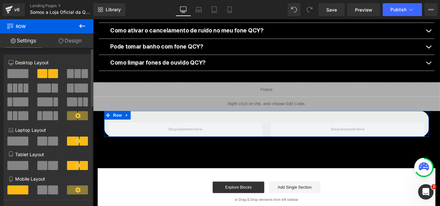
click at [6, 73] on div at bounding box center [18, 76] width 30 height 14
drag, startPoint x: 11, startPoint y: 74, endPoint x: 5, endPoint y: 83, distance: 10.9
click at [11, 74] on span at bounding box center [17, 73] width 21 height 9
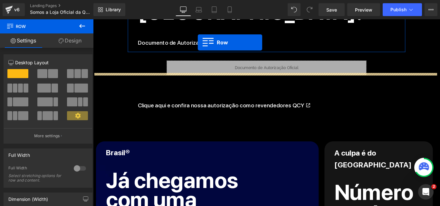
scroll to position [419, 0]
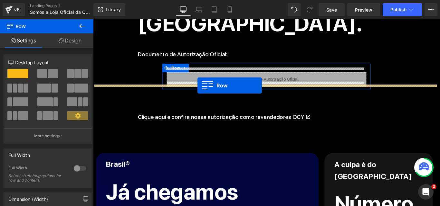
drag, startPoint x: 101, startPoint y: 107, endPoint x: 210, endPoint y: 94, distance: 110.6
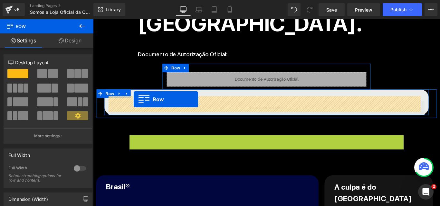
drag, startPoint x: 134, startPoint y: 148, endPoint x: 139, endPoint y: 110, distance: 38.6
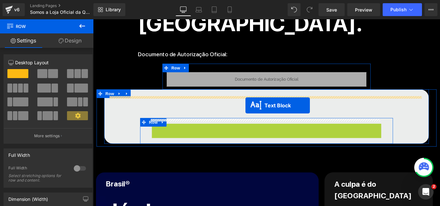
drag, startPoint x: 268, startPoint y: 138, endPoint x: 264, endPoint y: 116, distance: 21.7
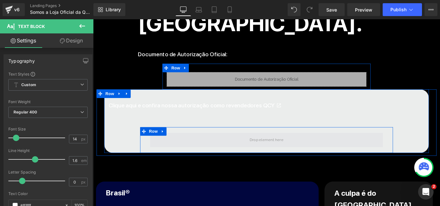
click at [178, 148] on span at bounding box center [288, 155] width 262 height 16
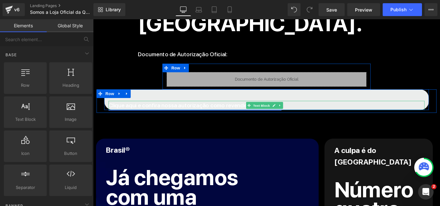
click at [155, 111] on link "Clique aqui e confira nossa autorização como revendedores QCY" at bounding box center [207, 116] width 194 height 10
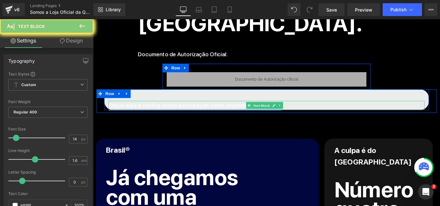
click at [227, 111] on link "Clique aqui e confira nossa autorização como revendedores QCY" at bounding box center [207, 116] width 194 height 10
drag, startPoint x: 227, startPoint y: 108, endPoint x: 163, endPoint y: 114, distance: 64.4
click at [227, 111] on link "Clique aqui e confira nossa autorização como revendedores QCY" at bounding box center [207, 116] width 194 height 10
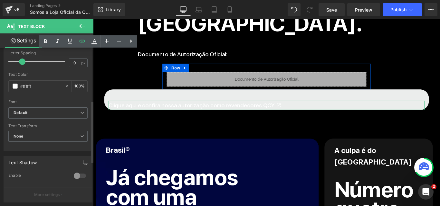
scroll to position [56, 0]
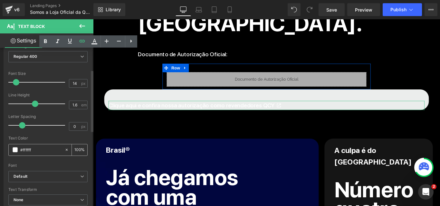
click at [14, 151] on span at bounding box center [15, 150] width 5 height 5
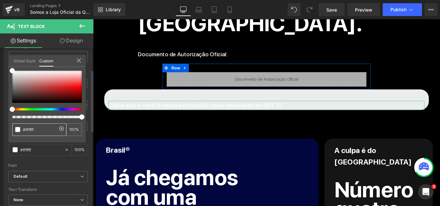
click at [19, 128] on span at bounding box center [17, 129] width 5 height 5
click at [16, 130] on span at bounding box center [17, 129] width 5 height 5
click at [25, 57] on link "Global Style" at bounding box center [25, 60] width 22 height 11
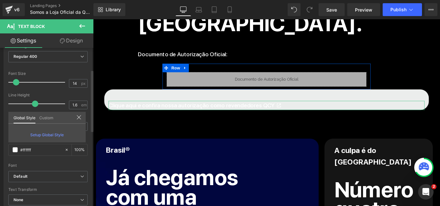
click at [44, 119] on link "Custom" at bounding box center [46, 117] width 14 height 11
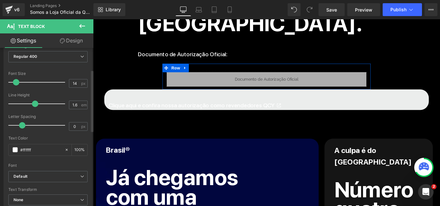
drag, startPoint x: 114, startPoint y: 136, endPoint x: 109, endPoint y: 135, distance: 5.6
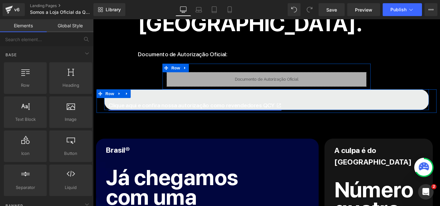
click at [147, 111] on link "Clique aqui e confira nossa autorização como revendedores QCY" at bounding box center [207, 116] width 194 height 10
click at [147, 112] on link "Clique aqui e confira nossa autorização como revendedores QCY" at bounding box center [207, 116] width 194 height 10
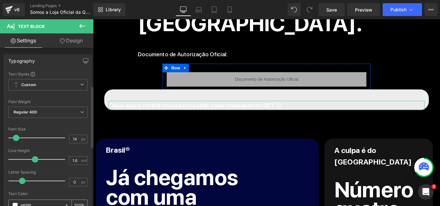
drag, startPoint x: 15, startPoint y: 111, endPoint x: 27, endPoint y: 98, distance: 17.8
click at [15, 203] on span at bounding box center [15, 205] width 5 height 5
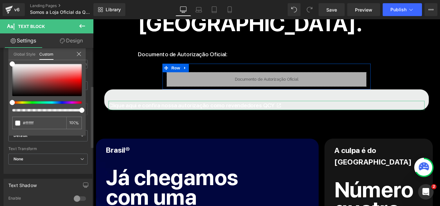
scroll to position [97, 0]
type input "#534a4a"
click at [9, 102] on div "#534a4a 100 %" at bounding box center [46, 100] width 77 height 72
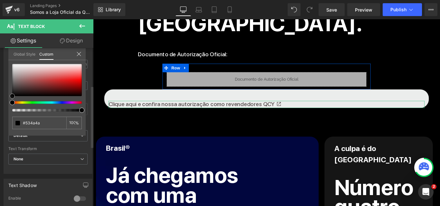
type input "#000000"
click at [70, 109] on div at bounding box center [45, 110] width 70 height 3
type input "87"
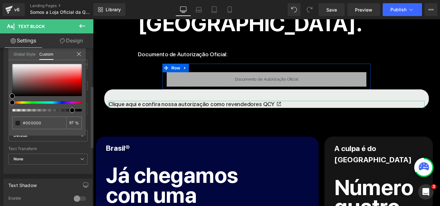
type input "86"
type input "85"
type input "100"
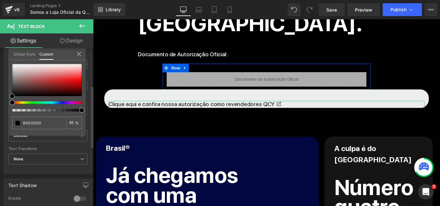
type input "100"
drag, startPoint x: 84, startPoint y: 116, endPoint x: 81, endPoint y: 118, distance: 3.5
click at [87, 117] on div "Typography Text Styles Custom Custom Setup Global Style Custom Setup Global Sty…" at bounding box center [48, 63] width 96 height 221
click at [38, 125] on input "#000000" at bounding box center [40, 123] width 34 height 7
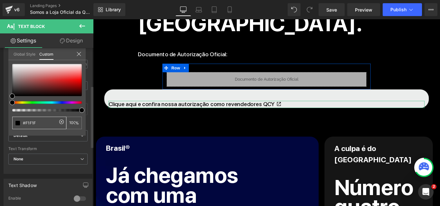
type input "#F1F1F1"
type input "100"
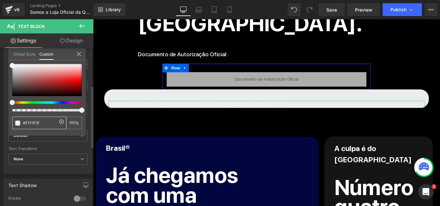
type input "#F1F1F1F1"
type input "95"
type input "#"
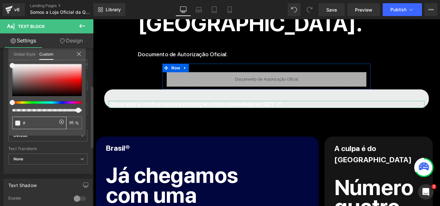
type input "#"
type input "0"
type input "F"
type input "F2"
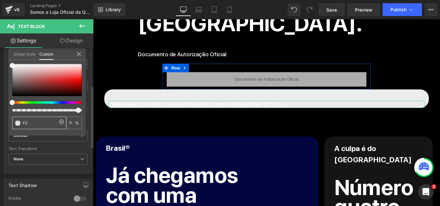
type input "F2"
type input "F"
type input "#"
type input "#F2F2F2"
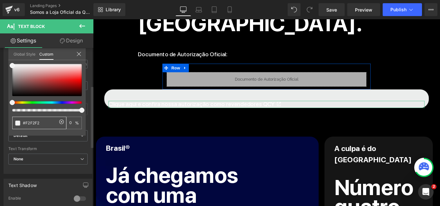
type input "#F2F2F2"
type input "100"
type input "#"
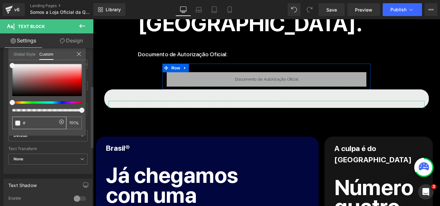
type input "0"
type input "#FA"
type input "#F"
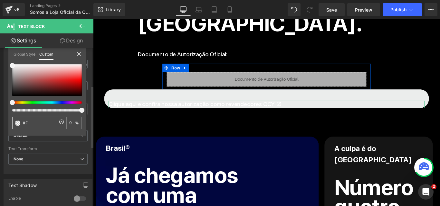
type input "#F"
type input "#"
type input "#21"
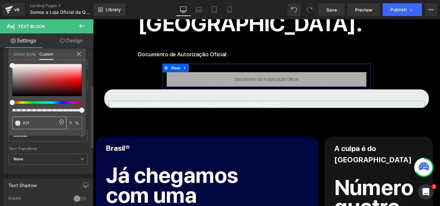
type input "#212"
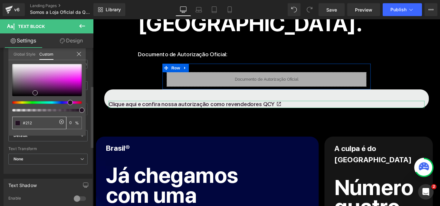
type input "#212"
type input "100"
type input "#212122"
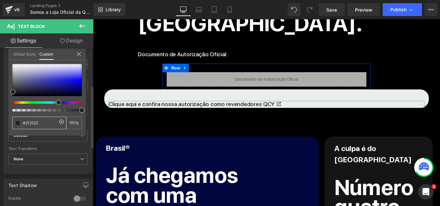
type input "#212122"
type input "100"
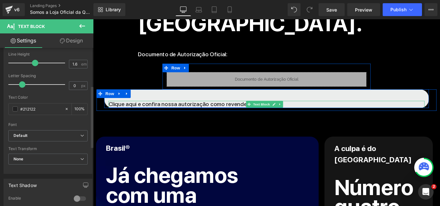
click at [241, 111] on link "Clique aqui e confira nossa autorização como revendedores QCY" at bounding box center [207, 114] width 194 height 7
click at [114, 111] on link "Clique aqui e confira nossa autorização como revendedores QCY" at bounding box center [207, 114] width 194 height 7
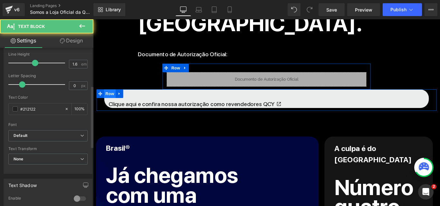
click at [112, 99] on span "Row" at bounding box center [111, 103] width 13 height 10
click at [102, 98] on span at bounding box center [101, 103] width 8 height 10
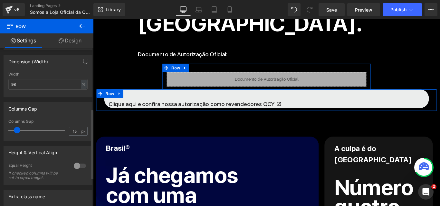
scroll to position [139, 0]
click at [75, 164] on div at bounding box center [79, 165] width 15 height 10
click at [76, 165] on div at bounding box center [79, 165] width 15 height 10
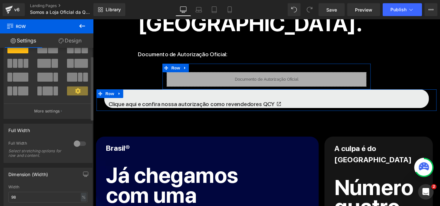
scroll to position [10, 0]
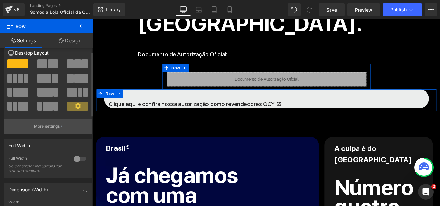
click at [48, 129] on button "More settings" at bounding box center [48, 126] width 88 height 15
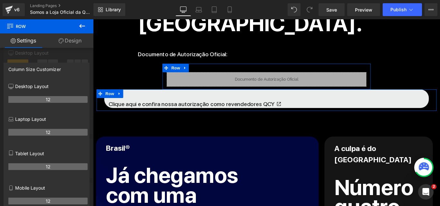
click at [49, 52] on div at bounding box center [46, 114] width 93 height 190
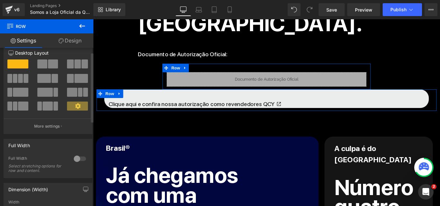
click at [45, 63] on span at bounding box center [42, 64] width 10 height 9
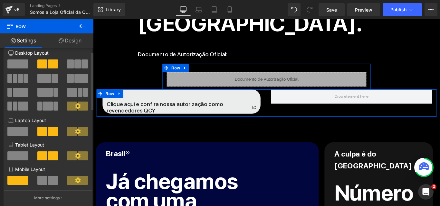
click at [17, 59] on div at bounding box center [47, 87] width 79 height 62
click at [18, 63] on span at bounding box center [17, 64] width 21 height 9
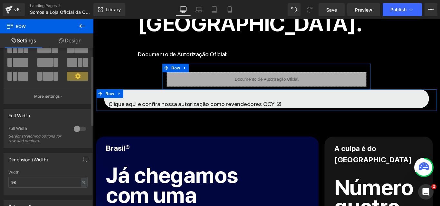
scroll to position [74, 0]
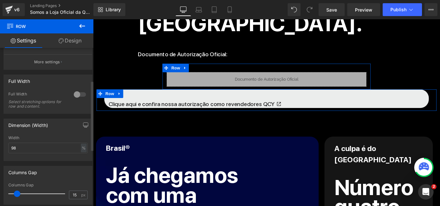
click at [75, 92] on div at bounding box center [79, 95] width 15 height 10
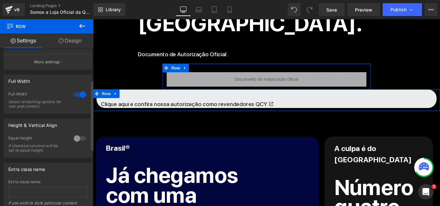
click at [75, 92] on div at bounding box center [79, 95] width 15 height 10
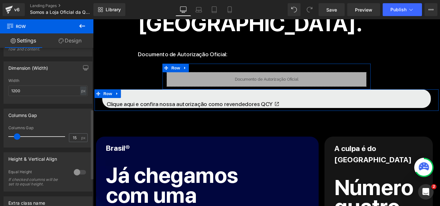
scroll to position [139, 0]
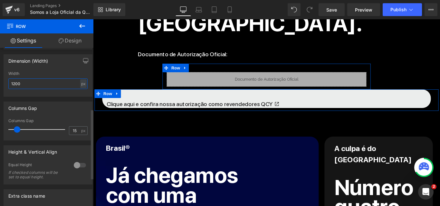
click at [26, 89] on input "1200" at bounding box center [47, 84] width 79 height 11
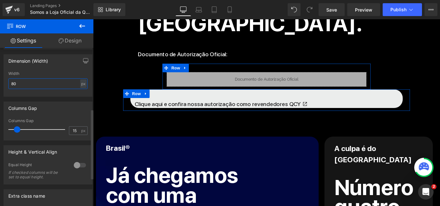
type input "800"
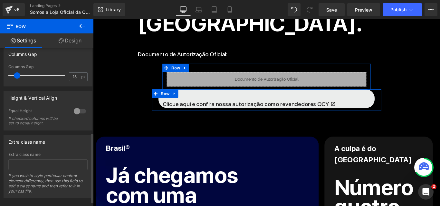
scroll to position [203, 0]
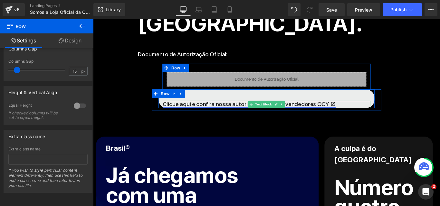
click at [209, 111] on link "Clique aqui e confira nossa autorização como revendedores QCY" at bounding box center [268, 114] width 194 height 7
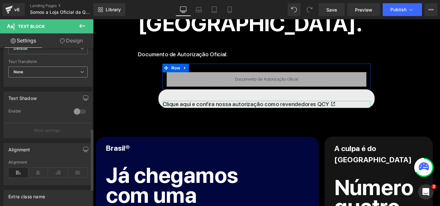
scroll to position [225, 0]
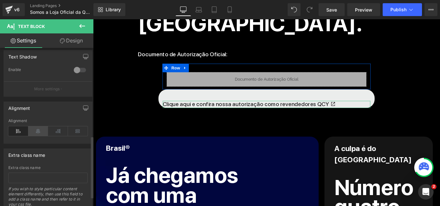
click at [38, 129] on icon at bounding box center [38, 132] width 20 height 10
click at [79, 134] on icon at bounding box center [78, 132] width 20 height 10
click at [42, 129] on icon at bounding box center [38, 132] width 20 height 10
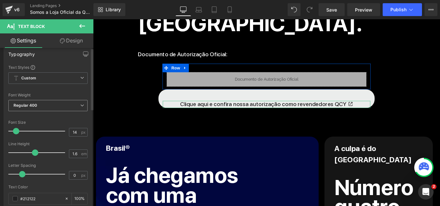
scroll to position [0, 0]
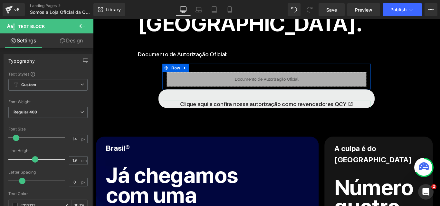
click at [67, 38] on link "Design" at bounding box center [71, 41] width 47 height 14
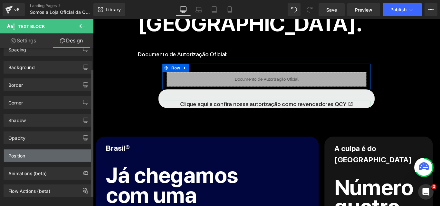
scroll to position [38, 0]
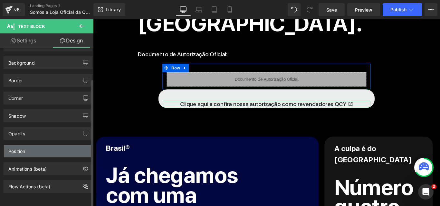
click at [54, 148] on div "Position" at bounding box center [48, 151] width 88 height 12
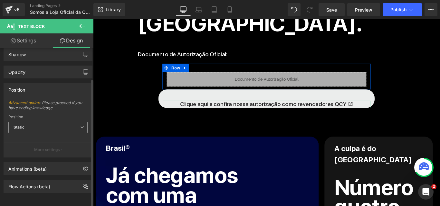
scroll to position [100, 0]
click at [54, 122] on span "Static" at bounding box center [47, 127] width 79 height 11
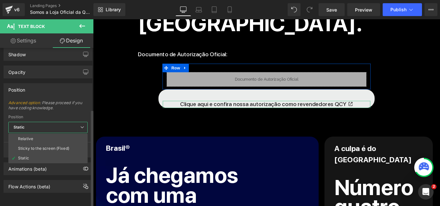
click at [54, 122] on span "Static" at bounding box center [47, 127] width 79 height 11
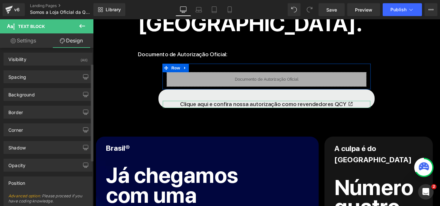
scroll to position [0, 0]
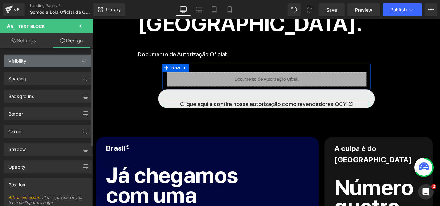
click at [45, 61] on div "Visibility (All)" at bounding box center [48, 61] width 88 height 12
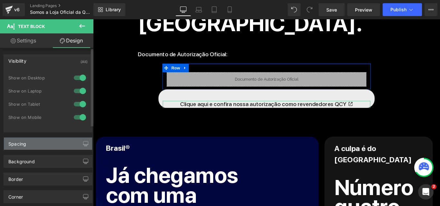
click at [44, 142] on div "Spacing" at bounding box center [48, 144] width 88 height 12
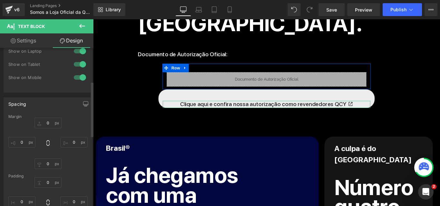
scroll to position [97, 0]
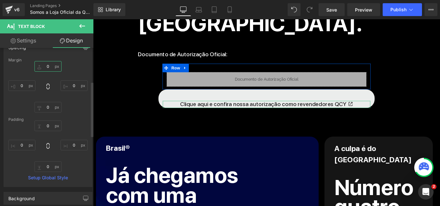
click at [46, 67] on input "0" at bounding box center [47, 66] width 27 height 11
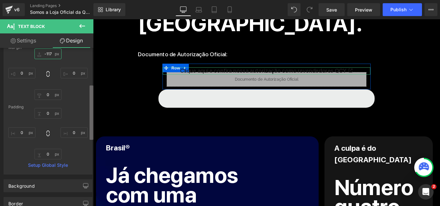
scroll to position [91, 0]
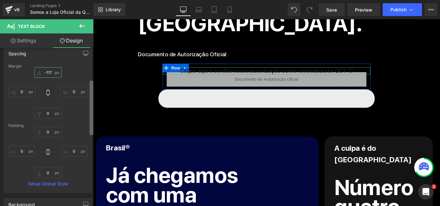
click at [91, 90] on b at bounding box center [92, 108] width 4 height 54
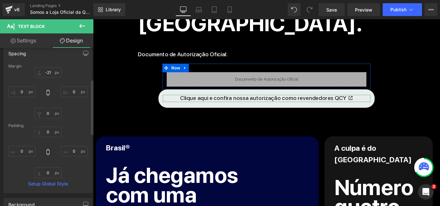
click at [53, 64] on div "Margin" at bounding box center [47, 66] width 79 height 5
click at [48, 73] on input "-21" at bounding box center [47, 72] width 27 height 11
type input "-20"
click at [72, 70] on div "-20 -20 0px 0 0px 0 0px 0" at bounding box center [47, 93] width 79 height 52
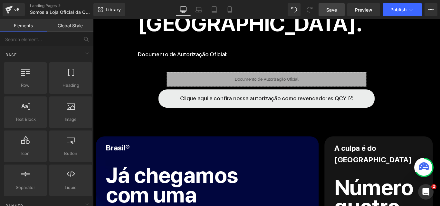
click at [332, 10] on span "Save" at bounding box center [331, 9] width 11 height 7
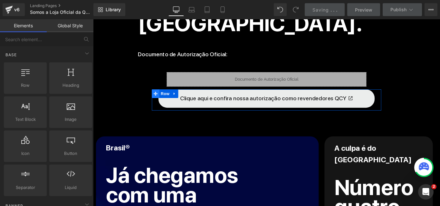
click at [161, 101] on icon at bounding box center [163, 103] width 5 height 5
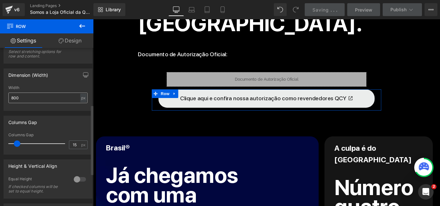
scroll to position [129, 0]
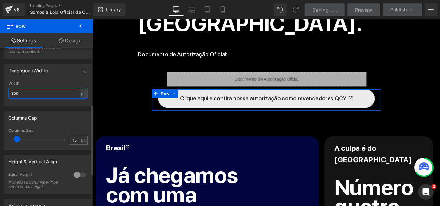
click at [23, 93] on input "800" at bounding box center [47, 93] width 79 height 11
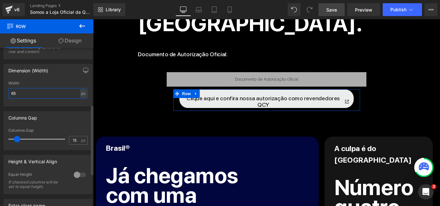
type input "652"
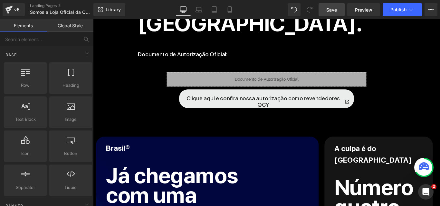
click at [334, 10] on span "Save" at bounding box center [331, 9] width 11 height 7
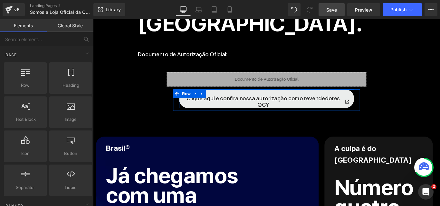
click at [197, 109] on div "Clique aqui e confira nossa autorização como revendedores QCY Text Block Row" at bounding box center [288, 108] width 196 height 21
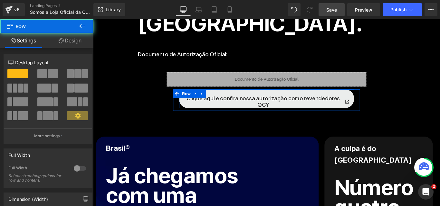
click at [203, 108] on div "Clique aqui e confira nossa autorização como revendedores QCY Text Block Row" at bounding box center [288, 108] width 196 height 21
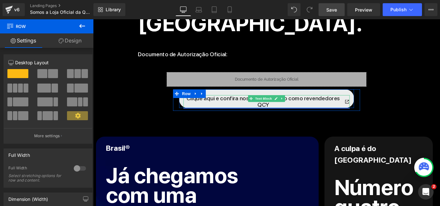
click at [228, 105] on link "Clique aqui e confira nossa autorização como revendedores QCY" at bounding box center [288, 112] width 187 height 14
click at [230, 105] on link "Clique aqui e confira nossa autorização como revendedores QCY" at bounding box center [288, 112] width 187 height 14
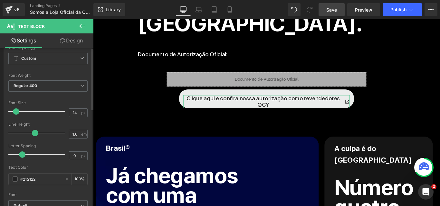
scroll to position [32, 0]
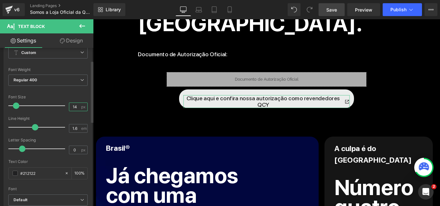
click at [74, 106] on input "14" at bounding box center [74, 107] width 11 height 8
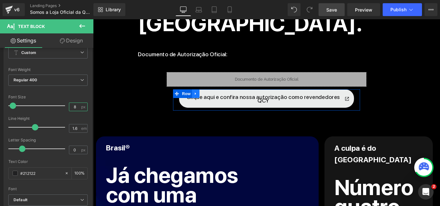
type input "8"
click at [204, 102] on link at bounding box center [208, 103] width 8 height 10
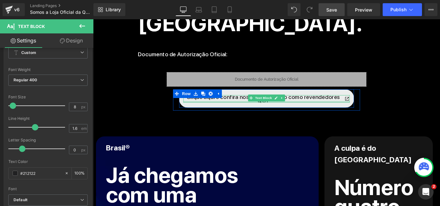
click at [220, 111] on div at bounding box center [288, 112] width 187 height 2
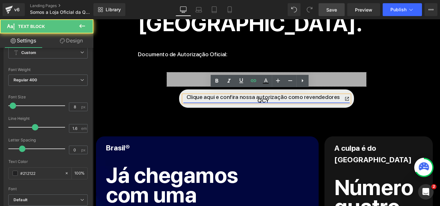
click at [220, 105] on link "Clique aqui e confira nossa autorização como revendedores QCY" at bounding box center [288, 109] width 187 height 8
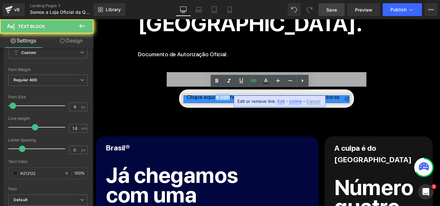
click at [220, 105] on link "Clique aqui e confira nossa autorização como revendedores QCY" at bounding box center [288, 109] width 187 height 8
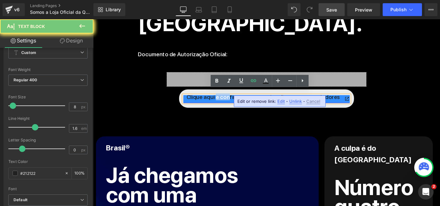
click at [220, 105] on link "Clique aqui e confira nossa autorização como revendedores QCY" at bounding box center [288, 109] width 187 height 8
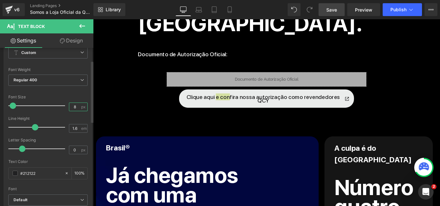
click at [74, 105] on input "8" at bounding box center [74, 107] width 11 height 8
type input "6"
click at [76, 93] on div at bounding box center [47, 91] width 79 height 4
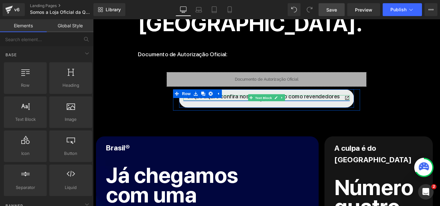
click at [247, 105] on link "Clique aqui e confira nossa autorização como revendedores QCY" at bounding box center [288, 108] width 187 height 6
click at [255, 105] on link "Clique aqui e confira nossa autorização como revendedores QCY" at bounding box center [288, 108] width 187 height 6
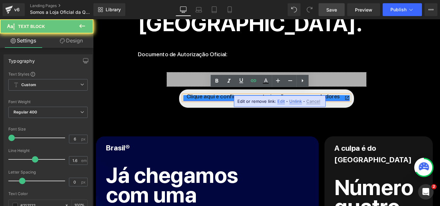
click at [254, 105] on link "Clique aqui e confira nossa autorização como revendedores QCY" at bounding box center [288, 108] width 187 height 6
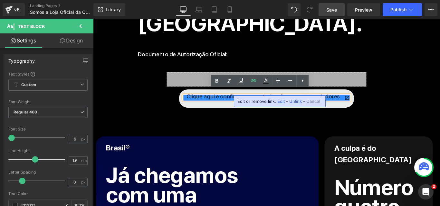
click at [292, 97] on div "Edit or remove link: Edit - Unlink - Cancel" at bounding box center [280, 102] width 92 height 12
click at [320, 105] on link "Clique aqui e confira nossa autorização como revendedores QCY" at bounding box center [288, 108] width 187 height 6
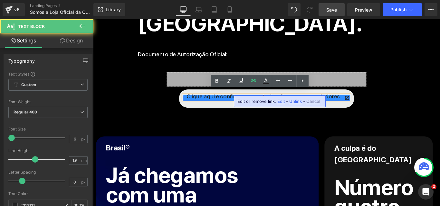
drag, startPoint x: 344, startPoint y: 100, endPoint x: 418, endPoint y: 118, distance: 75.8
click at [344, 105] on link "Clique aqui e confira nossa autorização como revendedores QCY" at bounding box center [288, 108] width 187 height 6
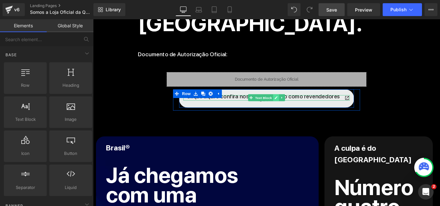
click at [297, 106] on icon at bounding box center [299, 108] width 4 height 4
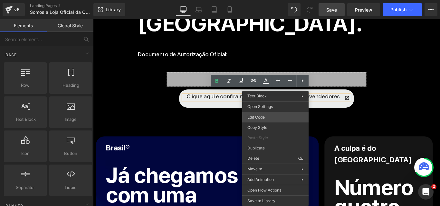
click at [273, 0] on div "Row You are previewing how the will restyle your page. You can not edit Element…" at bounding box center [220, 0] width 440 height 0
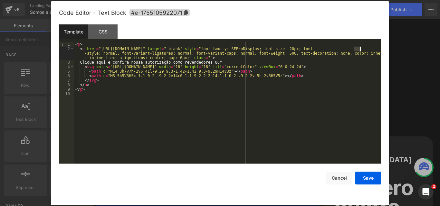
drag, startPoint x: 355, startPoint y: 48, endPoint x: 361, endPoint y: 50, distance: 5.9
click at [361, 50] on div "< p > < a href = "[URL][DOMAIN_NAME]" target = "_blank" style = "font-family: S…" at bounding box center [227, 107] width 307 height 131
click at [361, 177] on button "Save" at bounding box center [368, 178] width 26 height 13
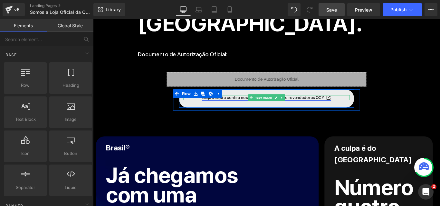
click at [269, 106] on icon at bounding box center [271, 108] width 4 height 4
click at [274, 104] on span "Text Block" at bounding box center [284, 108] width 21 height 8
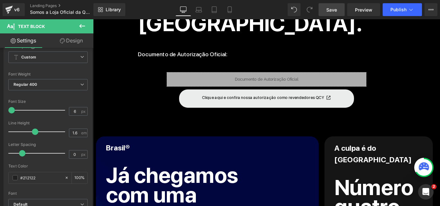
scroll to position [0, 0]
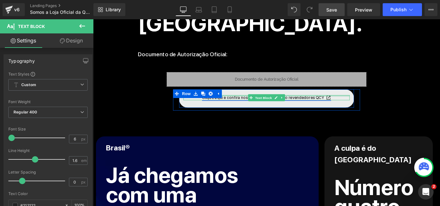
click at [249, 105] on div at bounding box center [288, 106] width 187 height 2
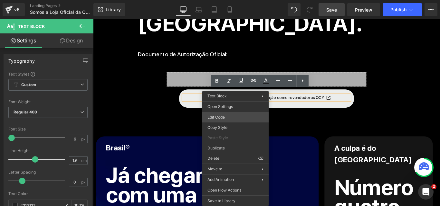
click at [241, 0] on div "Text Block You are previewing how the will restyle your page. You can not edit …" at bounding box center [220, 0] width 440 height 0
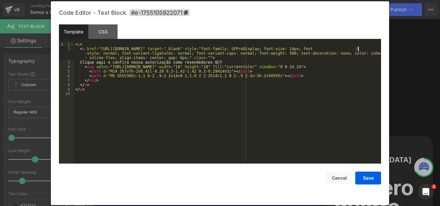
click at [358, 48] on div "< p > < a href = "[URL][DOMAIN_NAME]" target = "_blank" style = "font-family: S…" at bounding box center [227, 107] width 307 height 131
click at [363, 182] on button "Save" at bounding box center [368, 178] width 26 height 13
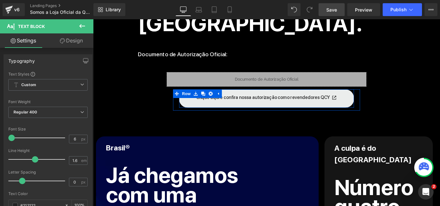
click at [322, 106] on div "Clique aqui e confira nossa autorização como revendedores QCY Text Block Row" at bounding box center [288, 108] width 196 height 21
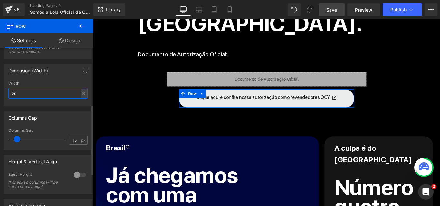
click at [37, 96] on input "98" at bounding box center [47, 93] width 79 height 11
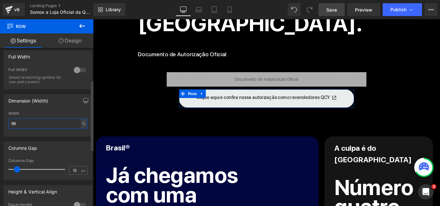
scroll to position [64, 0]
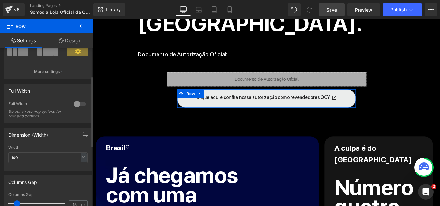
click at [66, 143] on div "Dimension (Width) 100% Width 100 % % px" at bounding box center [48, 150] width 89 height 43
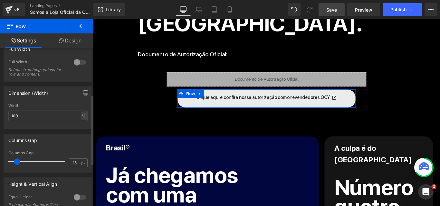
scroll to position [74, 0]
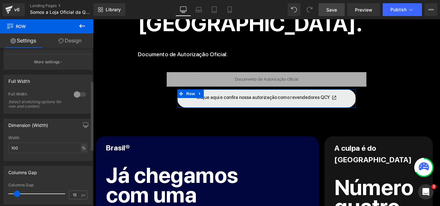
click at [82, 149] on div "%" at bounding box center [84, 148] width 6 height 9
click at [81, 168] on li "px" at bounding box center [83, 167] width 8 height 9
click at [48, 149] on input "622" at bounding box center [47, 148] width 79 height 11
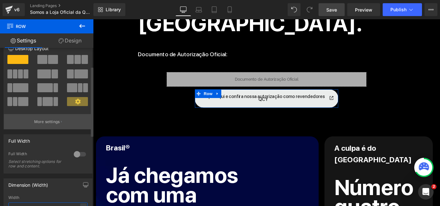
scroll to position [0, 0]
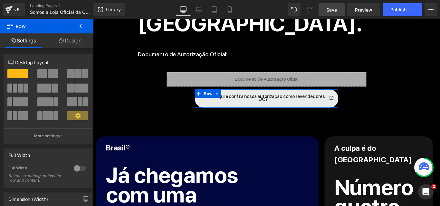
type input "500"
click at [67, 41] on link "Design" at bounding box center [70, 41] width 47 height 14
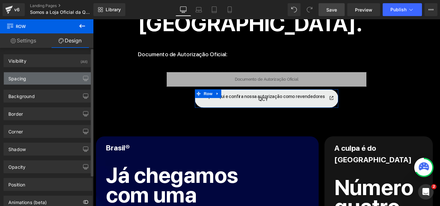
type input "0"
type input "40"
type input "0"
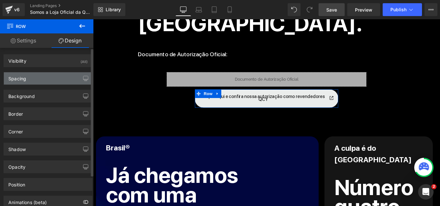
type input "0"
click at [50, 79] on div "Spacing" at bounding box center [48, 78] width 88 height 12
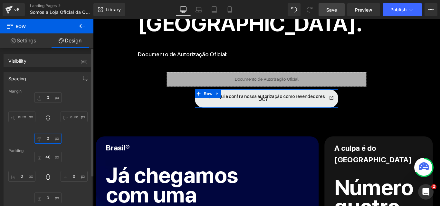
click at [49, 140] on input "0" at bounding box center [47, 138] width 27 height 11
type input "-300"
click at [85, 148] on div "Margin 0px 0 auto auto auto auto [GEOGRAPHIC_DATA] 40px 40 0px 0 0px 0 0px 0 Se…" at bounding box center [48, 153] width 88 height 129
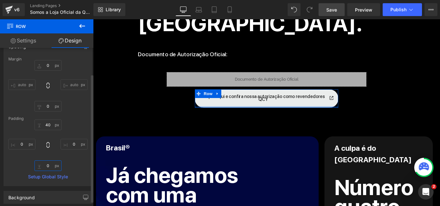
click at [50, 164] on input "0" at bounding box center [47, 166] width 27 height 11
click at [44, 123] on input "40" at bounding box center [47, 125] width 27 height 11
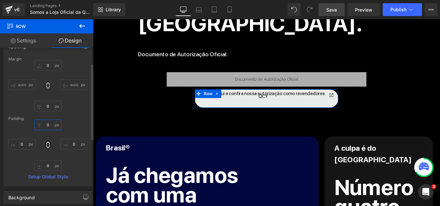
type input "40"
click at [73, 127] on div "40 40 0px 0 0px 0 0px 0" at bounding box center [47, 146] width 79 height 52
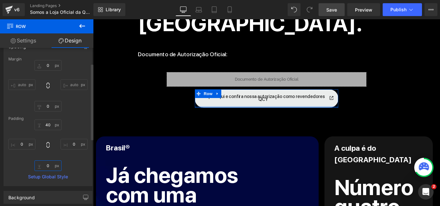
click at [49, 164] on input "0" at bounding box center [47, 166] width 27 height 11
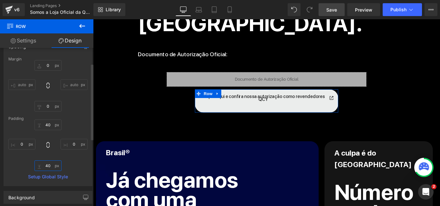
type input "40p"
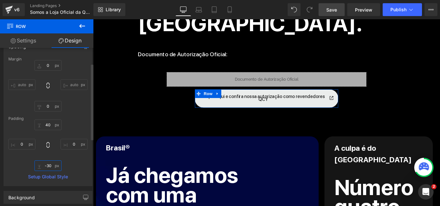
type input "-30p"
type input "x"
type input "-40"
click at [79, 162] on div "40 40 0px 0 -40 -40 0px 0" at bounding box center [47, 146] width 79 height 52
click at [49, 170] on input "-40" at bounding box center [47, 166] width 27 height 11
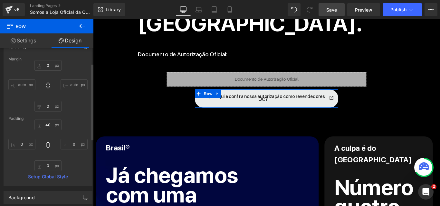
click at [69, 164] on div "40 40 0px 0 0px 0" at bounding box center [47, 146] width 79 height 52
click at [49, 101] on div "0px 0 auto auto auto auto" at bounding box center [47, 86] width 79 height 52
click at [49, 104] on input "text" at bounding box center [47, 106] width 27 height 11
type input "0"
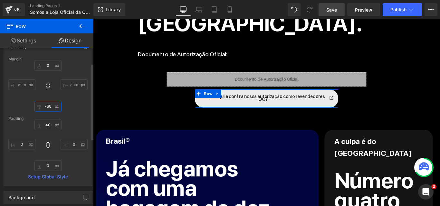
type input "-60"
click at [67, 100] on div "0px 0 auto auto -60 -60 auto auto" at bounding box center [47, 86] width 79 height 52
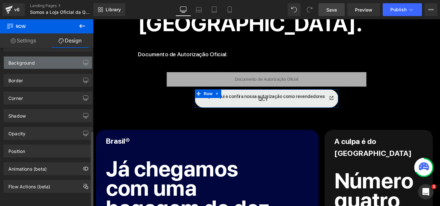
scroll to position [172, 0]
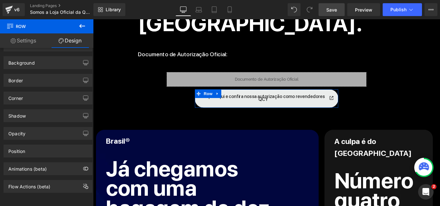
drag, startPoint x: 28, startPoint y: 41, endPoint x: 122, endPoint y: 81, distance: 102.4
click at [28, 41] on link "Settings" at bounding box center [23, 41] width 47 height 14
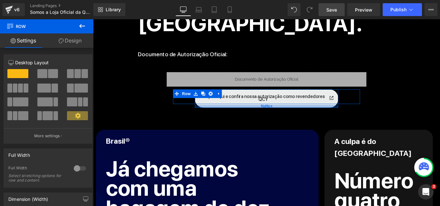
click at [218, 116] on div "NaNpx" at bounding box center [287, 117] width 161 height 3
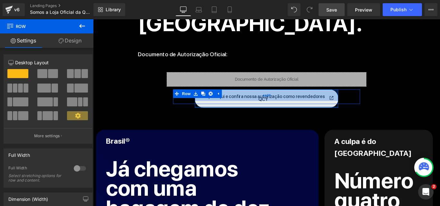
drag, startPoint x: 218, startPoint y: 113, endPoint x: 252, endPoint y: 98, distance: 37.0
click at [224, 103] on div "Clique aqui e confira nossa autorização como revendedores QCY Text Block Row 40…" at bounding box center [287, 108] width 161 height 21
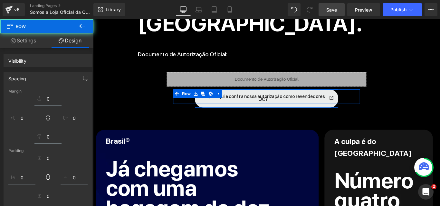
click at [252, 104] on div "Clique aqui e confira nossa autorização como revendedores QCY Text Block Row 40…" at bounding box center [288, 106] width 210 height 16
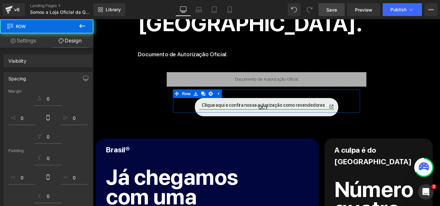
drag, startPoint x: 203, startPoint y: 108, endPoint x: 229, endPoint y: 112, distance: 25.7
click at [204, 117] on div "Clique aqui e confira nossa autorização como revendedores QCY Text Block Row 40…" at bounding box center [288, 111] width 210 height 26
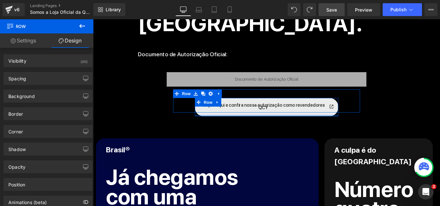
click at [257, 127] on div at bounding box center [287, 128] width 161 height 2
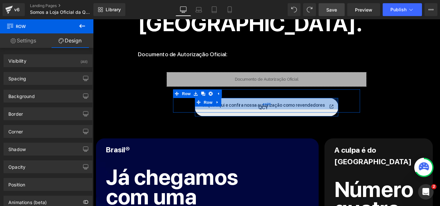
drag, startPoint x: 256, startPoint y: 121, endPoint x: 259, endPoint y: 108, distance: 13.9
click at [259, 108] on div "Clique aqui e confira nossa autorização como revendedores QCY Text Block Row 40…" at bounding box center [287, 118] width 161 height 21
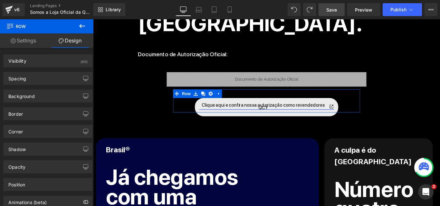
drag, startPoint x: 233, startPoint y: 123, endPoint x: 235, endPoint y: 113, distance: 9.6
click at [235, 113] on div "Clique aqui e confira nossa autorização como revendedores QCY Text Block Row 40…" at bounding box center [287, 118] width 161 height 21
click at [205, 112] on div "Clique aqui e confira nossa autorização como revendedores QCY Text Block Row 40…" at bounding box center [288, 111] width 210 height 26
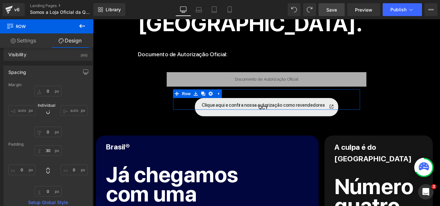
scroll to position [0, 0]
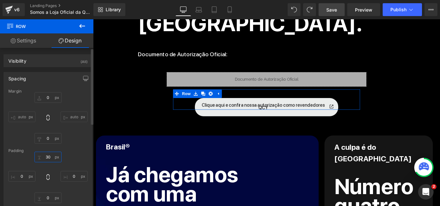
click at [44, 158] on input "30" at bounding box center [47, 157] width 27 height 11
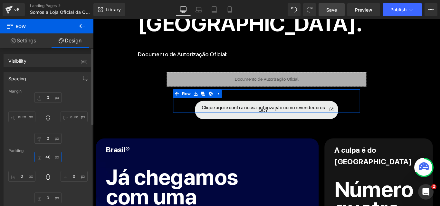
type input "40"
click at [72, 158] on div "40 40 0px 0 0px 0 0px 0" at bounding box center [47, 178] width 79 height 52
click at [192, 111] on div "Clique aqui e confira nossa autorização como revendedores QCY Text Block Row 40…" at bounding box center [288, 117] width 210 height 13
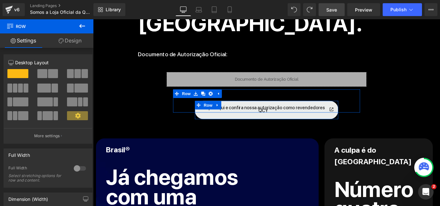
click at [225, 124] on div "Clique aqui e confira nossa autorização como revendedores QCY Text Block Row 40…" at bounding box center [287, 121] width 161 height 21
click at [218, 121] on div "Clique aqui e confira nossa autorização como revendedores QCY Text Block Row 40…" at bounding box center [287, 121] width 161 height 21
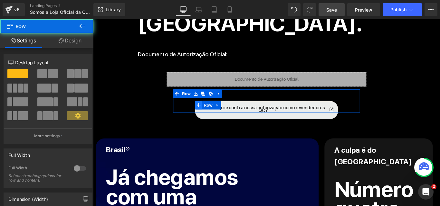
click at [210, 114] on icon at bounding box center [211, 116] width 5 height 5
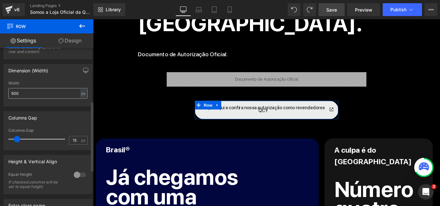
scroll to position [97, 0]
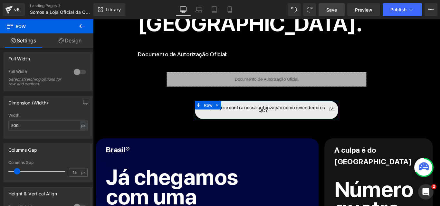
click at [69, 39] on link "Design" at bounding box center [70, 41] width 47 height 14
click at [41, 43] on link "Settings" at bounding box center [23, 41] width 47 height 14
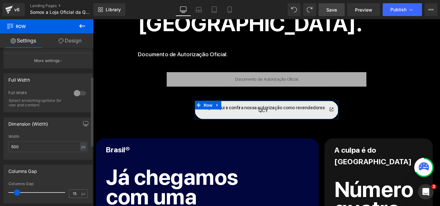
scroll to position [64, 0]
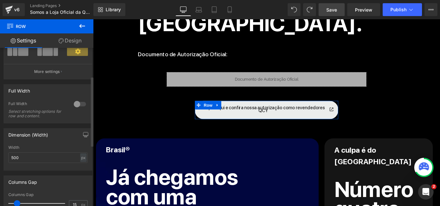
click at [73, 101] on div at bounding box center [79, 104] width 15 height 10
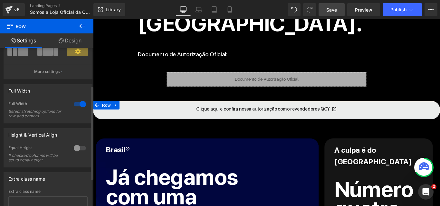
click at [73, 101] on div at bounding box center [79, 104] width 15 height 10
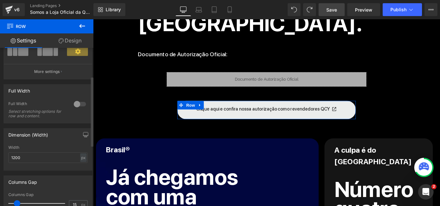
click at [73, 101] on div at bounding box center [79, 104] width 15 height 10
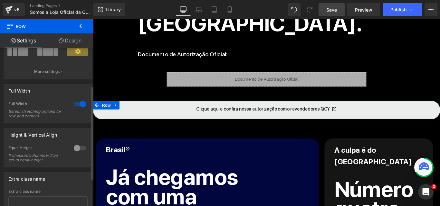
click at [79, 149] on div at bounding box center [79, 148] width 15 height 10
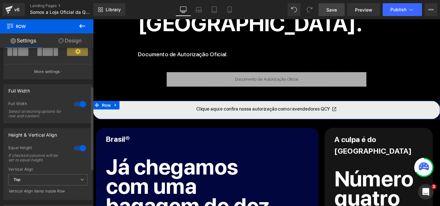
scroll to position [97, 0]
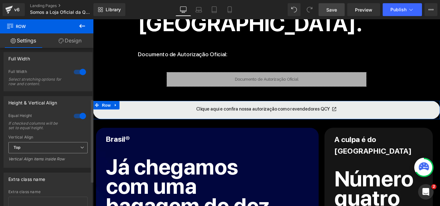
click at [64, 149] on span "Top" at bounding box center [47, 147] width 79 height 11
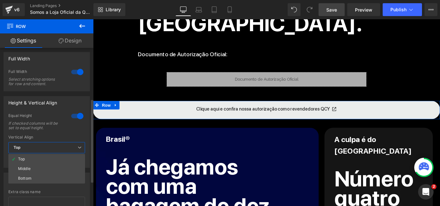
click at [64, 149] on span "Top" at bounding box center [46, 147] width 77 height 11
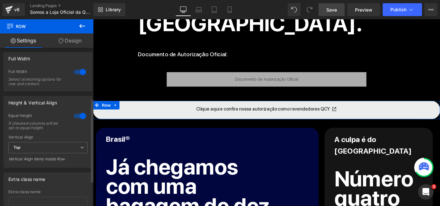
click at [80, 70] on div at bounding box center [79, 72] width 15 height 10
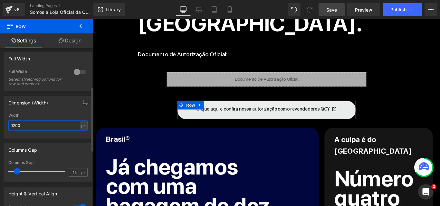
click at [72, 128] on input "1200" at bounding box center [47, 125] width 79 height 11
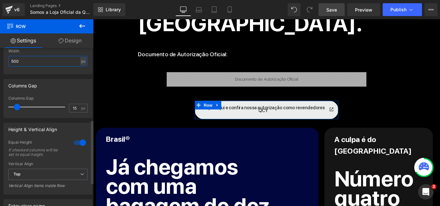
scroll to position [193, 0]
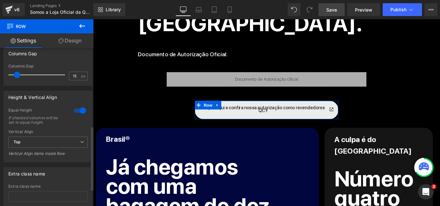
type input "500"
click at [76, 110] on div at bounding box center [79, 111] width 15 height 10
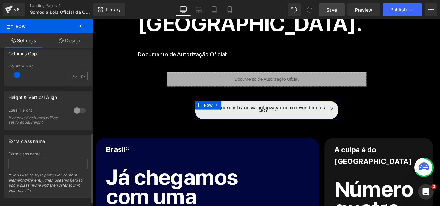
click at [75, 111] on div at bounding box center [79, 111] width 15 height 10
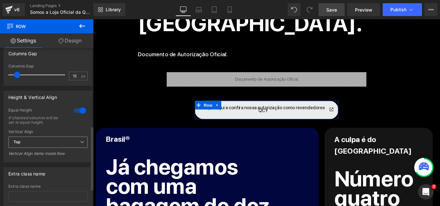
click at [67, 140] on span "Top" at bounding box center [47, 142] width 79 height 11
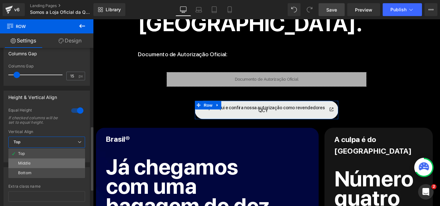
click at [62, 165] on li "Middle" at bounding box center [46, 164] width 77 height 10
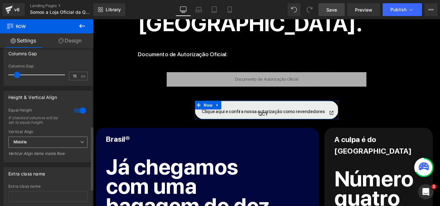
click at [58, 138] on span "Middle" at bounding box center [47, 142] width 79 height 11
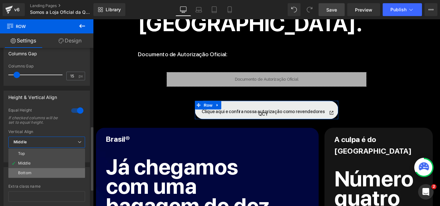
click at [52, 172] on li "Bottom" at bounding box center [46, 173] width 77 height 10
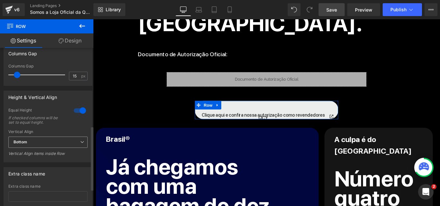
click at [50, 147] on span "Bottom" at bounding box center [47, 142] width 79 height 11
click at [49, 146] on span "Bottom" at bounding box center [47, 142] width 79 height 11
click at [49, 143] on span "Bottom" at bounding box center [47, 142] width 79 height 11
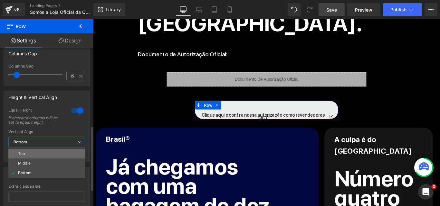
click at [49, 150] on li "Top" at bounding box center [46, 154] width 77 height 10
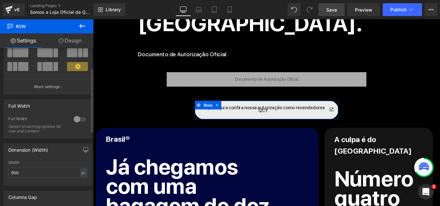
scroll to position [0, 0]
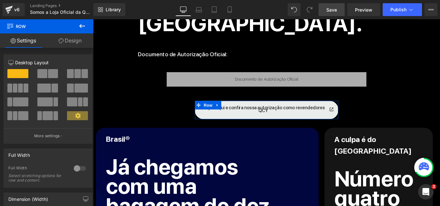
click at [61, 40] on icon at bounding box center [61, 40] width 5 height 5
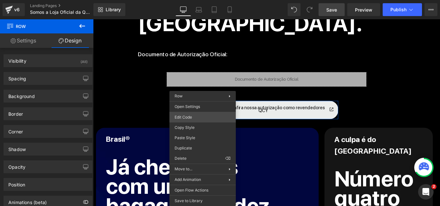
click at [197, 0] on div "Row You are previewing how the will restyle your page. You can not edit Element…" at bounding box center [220, 0] width 440 height 0
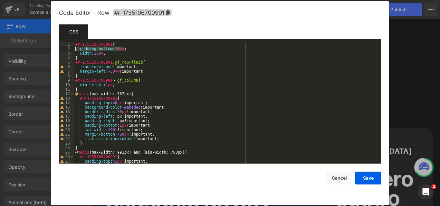
drag, startPoint x: 130, startPoint y: 48, endPoint x: 56, endPoint y: 48, distance: 74.7
click at [56, 48] on div "Code Editor - Row #r-1755106700991 Template CSS Script 1 2 3 4 5 6 7 8 9 10 11 …" at bounding box center [220, 103] width 338 height 204
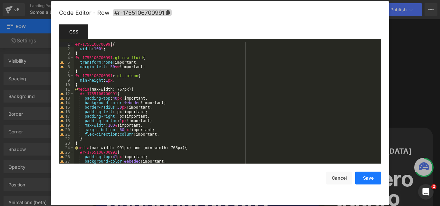
click at [360, 182] on button "Save" at bounding box center [368, 178] width 26 height 13
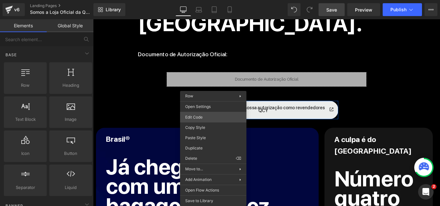
click at [207, 0] on div "Row You are previewing how the will restyle your page. You can not edit Element…" at bounding box center [220, 0] width 440 height 0
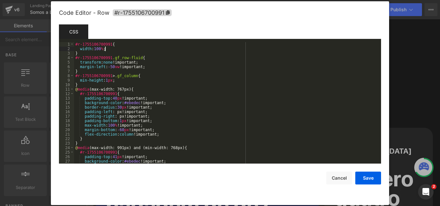
click at [134, 50] on div "#r-1755106700991 { width : 100 % ; } #r-1755106700991 .gf_row-fluid { transform…" at bounding box center [226, 107] width 304 height 131
click at [126, 43] on div "#r-1755106700991 { width : 100 % ; } #r-1755106700991 .gf_row-fluid { transform…" at bounding box center [226, 107] width 304 height 131
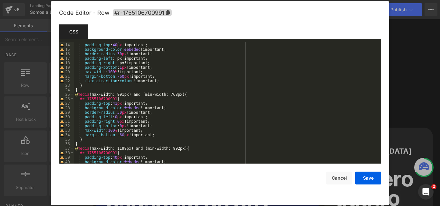
scroll to position [77, 0]
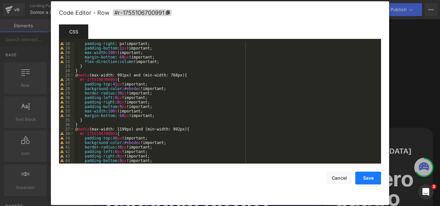
click at [357, 180] on button "Save" at bounding box center [368, 178] width 26 height 13
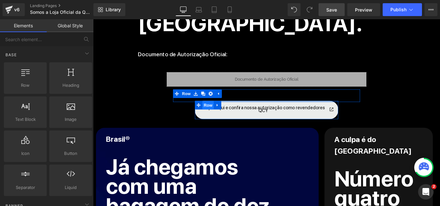
click at [220, 111] on span "Row" at bounding box center [222, 116] width 13 height 10
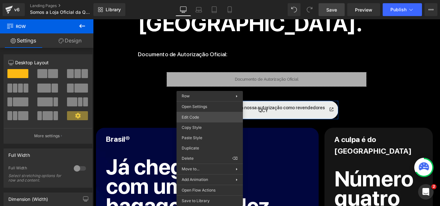
click at [206, 0] on div "Row You are previewing how the will restyle your page. You can not edit Element…" at bounding box center [220, 0] width 440 height 0
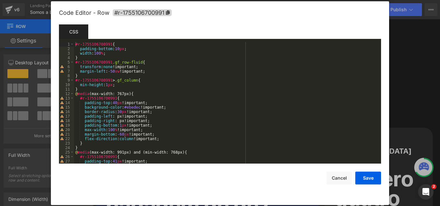
click at [110, 53] on div "#r-1755106700991 { padding-bottom : 10 px ; width : 100 % ; } #r-1755106700991 …" at bounding box center [226, 107] width 304 height 131
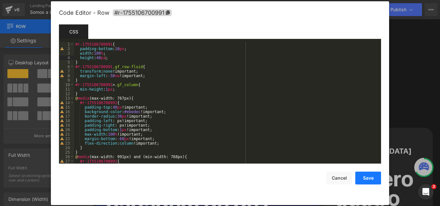
click at [363, 180] on button "Save" at bounding box center [368, 178] width 26 height 13
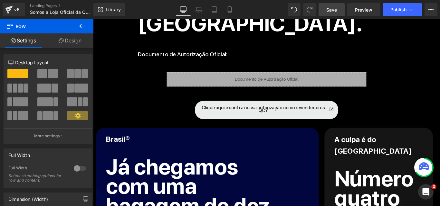
click at [337, 10] on span "Save" at bounding box center [331, 9] width 11 height 7
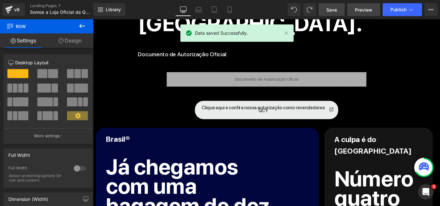
click at [354, 9] on link "Preview" at bounding box center [363, 9] width 33 height 13
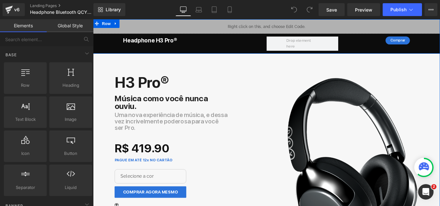
click at [117, 49] on div "Liquid Headphone H3 Pro® Heading Comprar Button Row" at bounding box center [288, 36] width 390 height 35
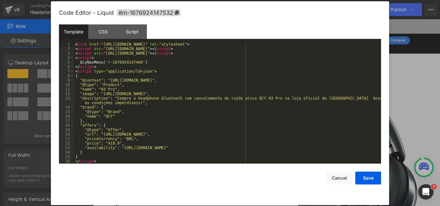
click at [167, 0] on div "You are previewing how the will restyle your page. You can not edit Elements in…" at bounding box center [220, 0] width 440 height 0
click at [405, 77] on div at bounding box center [220, 103] width 440 height 206
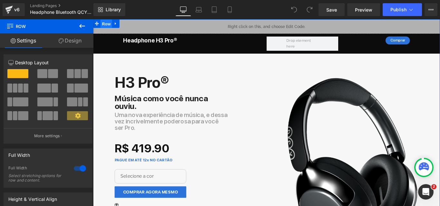
click at [104, 24] on span "Row" at bounding box center [107, 25] width 13 height 10
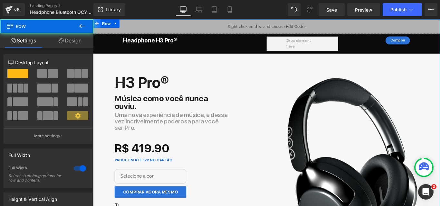
click at [96, 23] on icon at bounding box center [97, 24] width 5 height 5
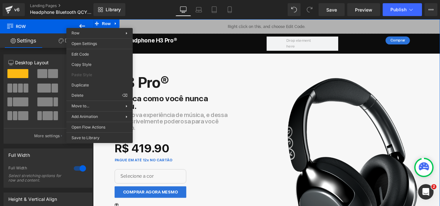
click at [47, 24] on span "Row" at bounding box center [38, 26] width 64 height 14
click at [107, 9] on span "Library" at bounding box center [113, 10] width 15 height 6
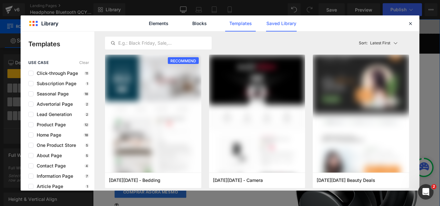
click at [0, 0] on link "Saved Library" at bounding box center [0, 0] width 0 height 0
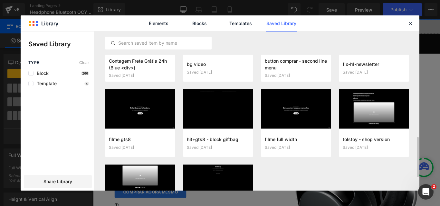
scroll to position [322, 0]
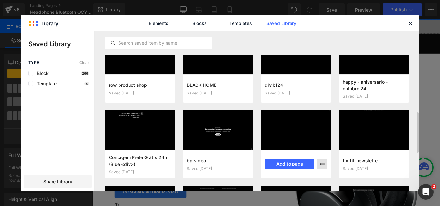
click at [319, 164] on button "button" at bounding box center [322, 164] width 10 height 10
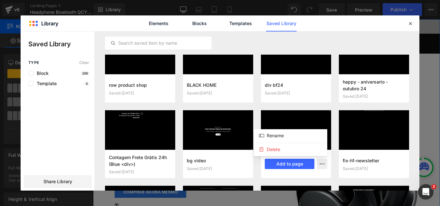
click at [319, 163] on div at bounding box center [220, 111] width 399 height 159
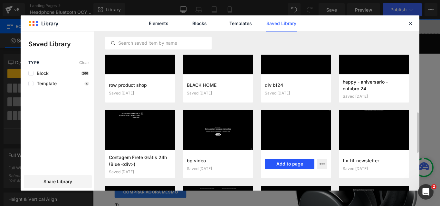
click at [305, 164] on button "Add to page" at bounding box center [290, 164] width 50 height 10
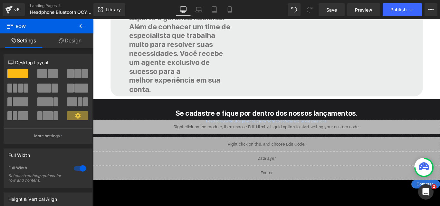
scroll to position [2082, 0]
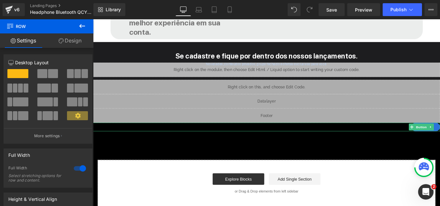
click at [308, 136] on div "Comprar" at bounding box center [288, 141] width 390 height 10
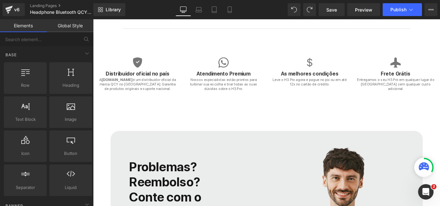
scroll to position [1554, 0]
